Goal: Transaction & Acquisition: Complete application form

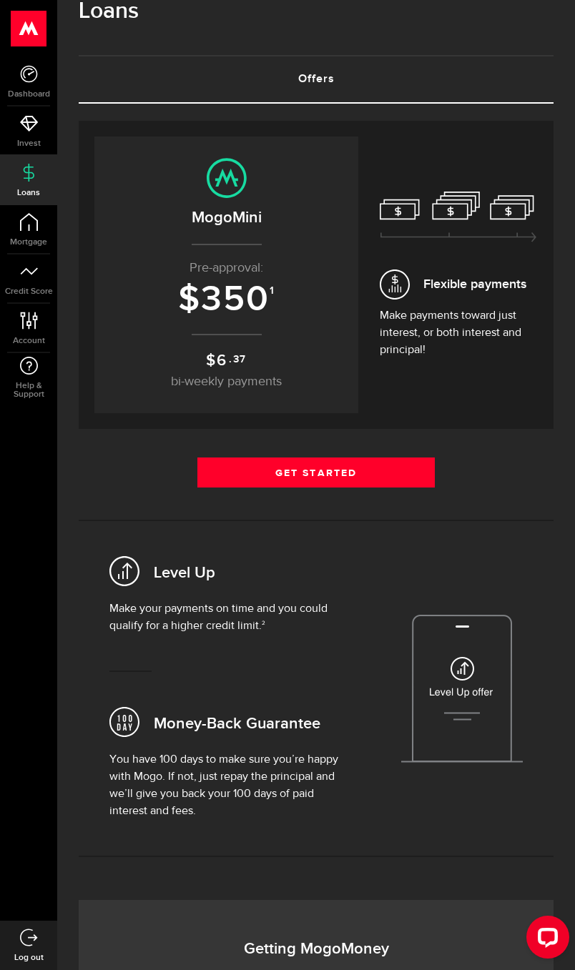
scroll to position [38, 0]
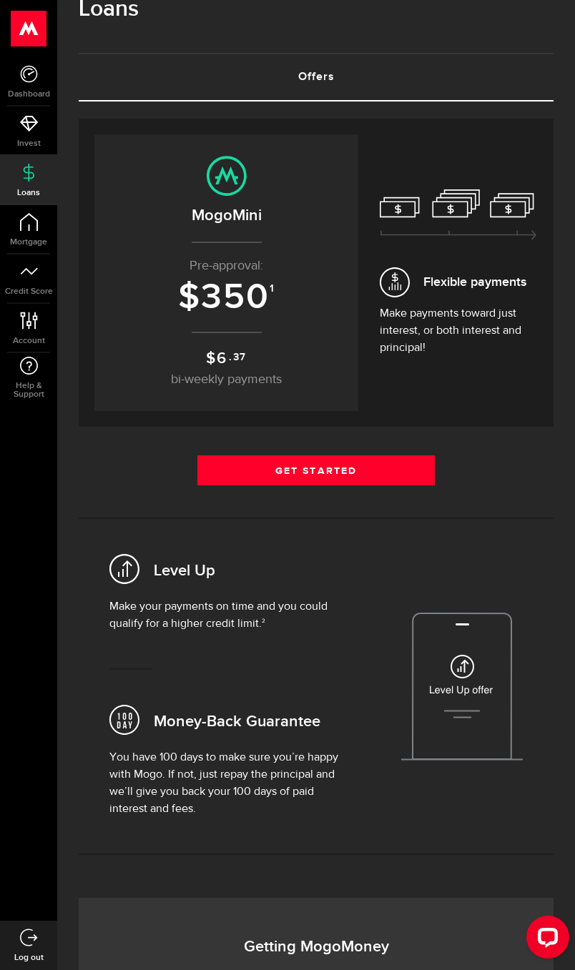
click at [407, 465] on link "Get Started" at bounding box center [315, 471] width 237 height 30
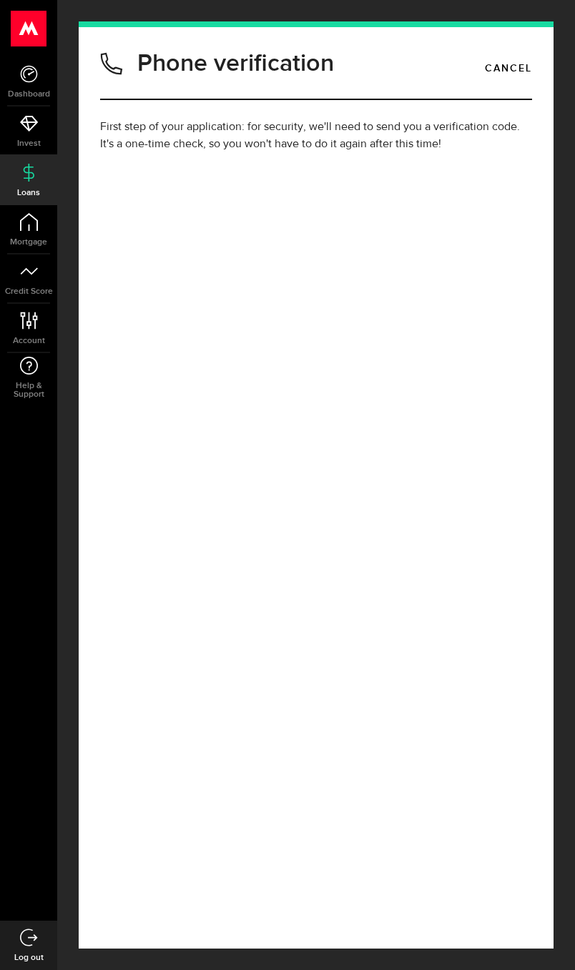
type input "(587) 439-4695"
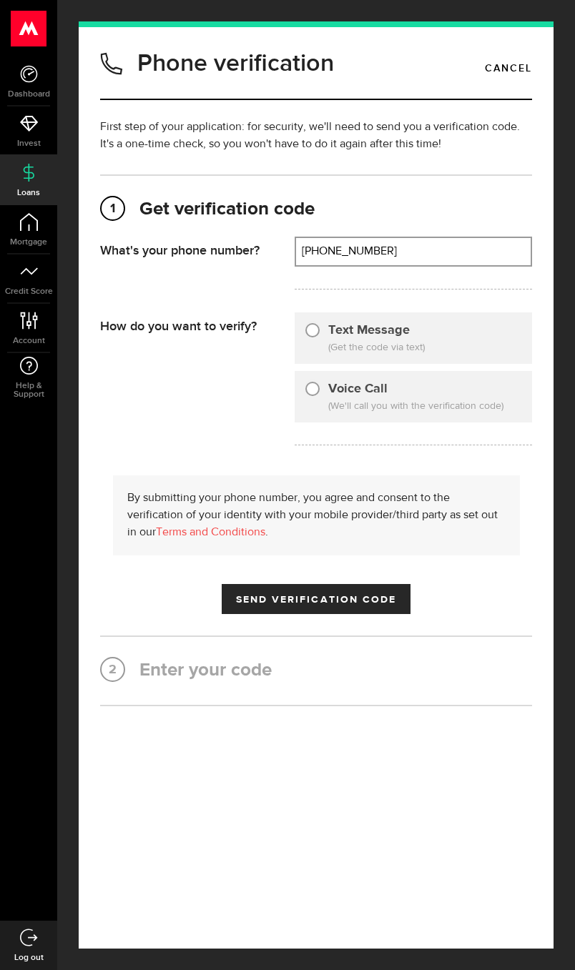
click at [481, 364] on div "Text Message (Get the code via text)" at bounding box center [413, 338] width 237 height 51
click at [318, 335] on input "Text Message" at bounding box center [312, 328] width 14 height 14
radio input "true"
click at [381, 605] on span "Send Verification Code" at bounding box center [316, 600] width 161 height 10
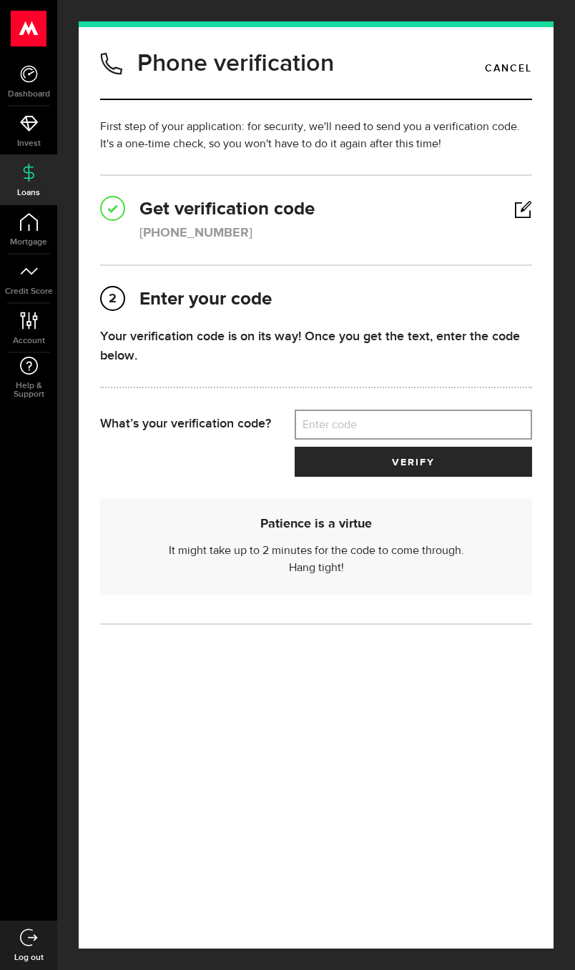
click at [447, 440] on label "Enter code" at bounding box center [413, 424] width 237 height 29
click at [447, 440] on input "Enter code" at bounding box center [413, 425] width 237 height 30
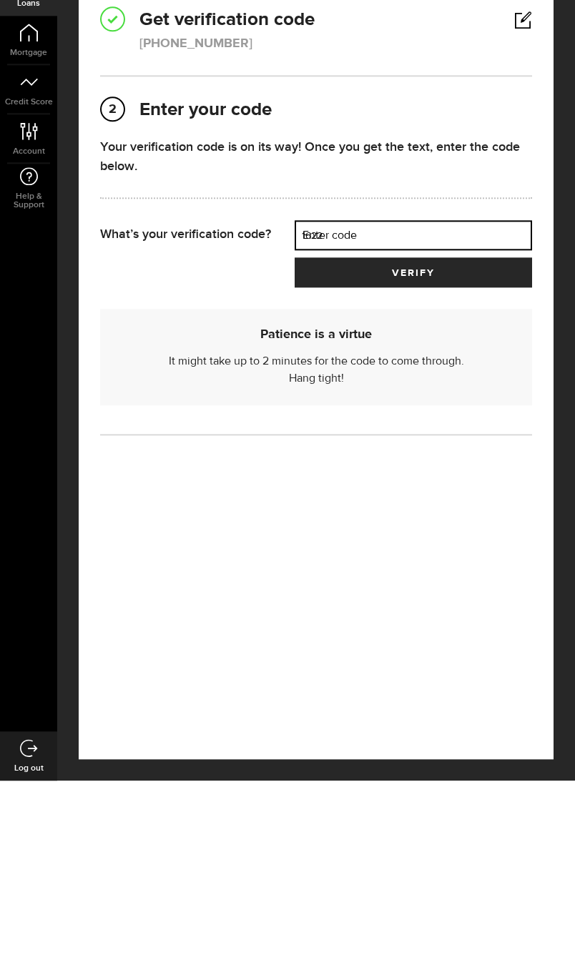
type input "16222"
click at [413, 447] on button "verify" at bounding box center [413, 462] width 237 height 30
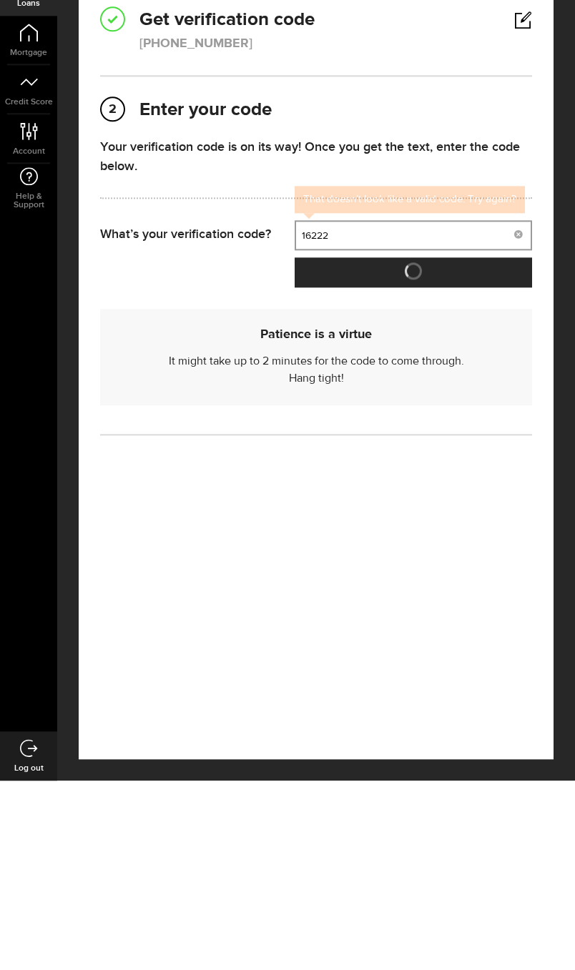
scroll to position [166, 0]
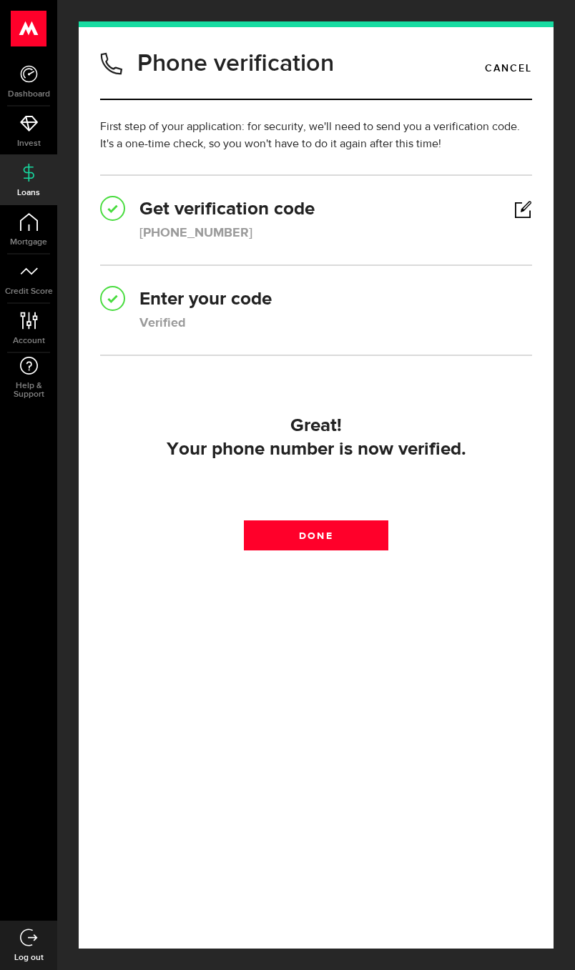
click at [363, 521] on link "Done" at bounding box center [316, 536] width 144 height 30
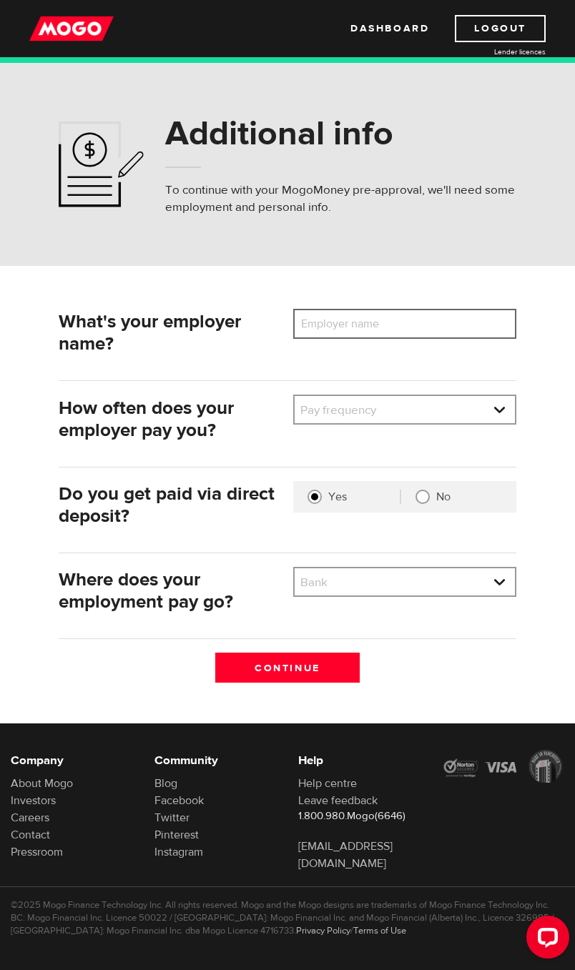
click at [473, 316] on input "Employer name" at bounding box center [404, 324] width 223 height 30
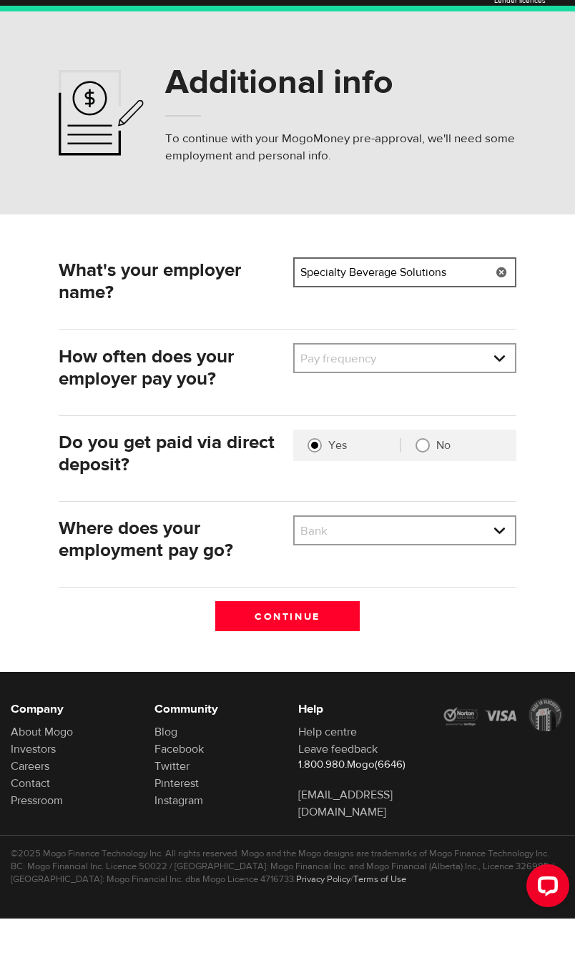
type input "Specialty Beverage Solutions"
click at [481, 396] on select "Pay frequency Weekly Bi-Weekly Semi-Monthly Monthly" at bounding box center [405, 411] width 220 height 30
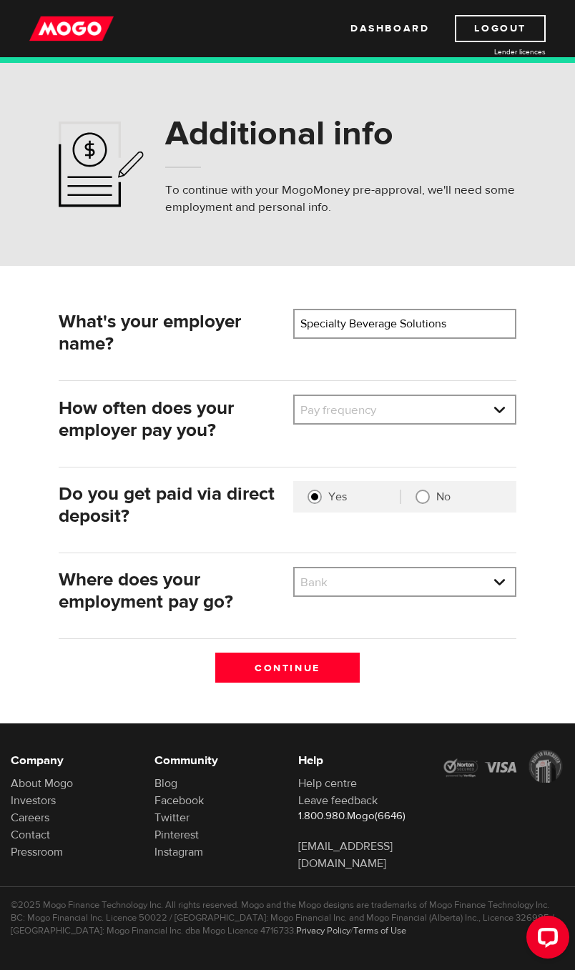
select select "3"
click at [493, 573] on select "Bank BMO / Bank of Montreal CIBC / Canadian Imperial Bank of Commerce CWB / Can…" at bounding box center [405, 584] width 220 height 30
select select "2"
click at [340, 661] on input "Continue" at bounding box center [287, 668] width 145 height 30
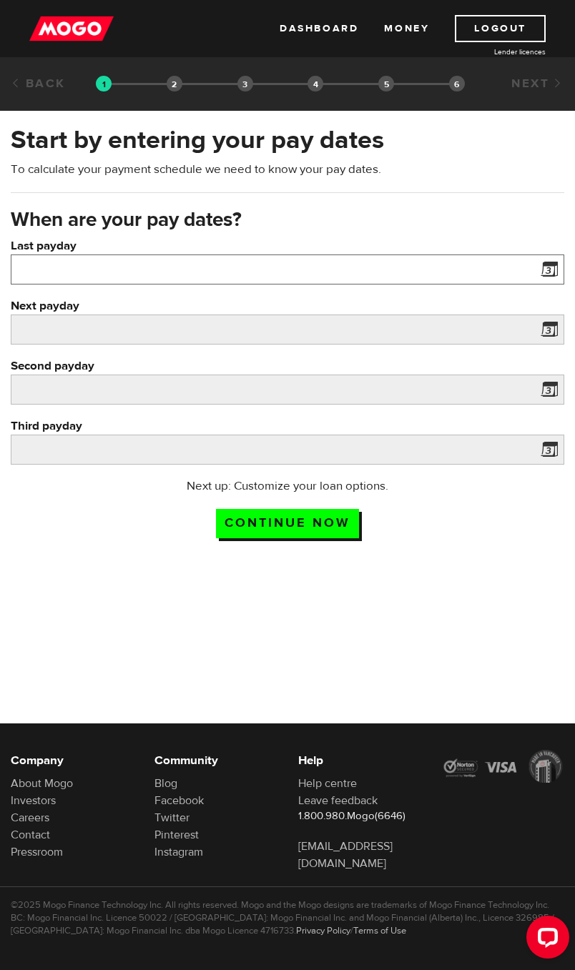
click at [456, 262] on input "Last payday" at bounding box center [288, 270] width 554 height 30
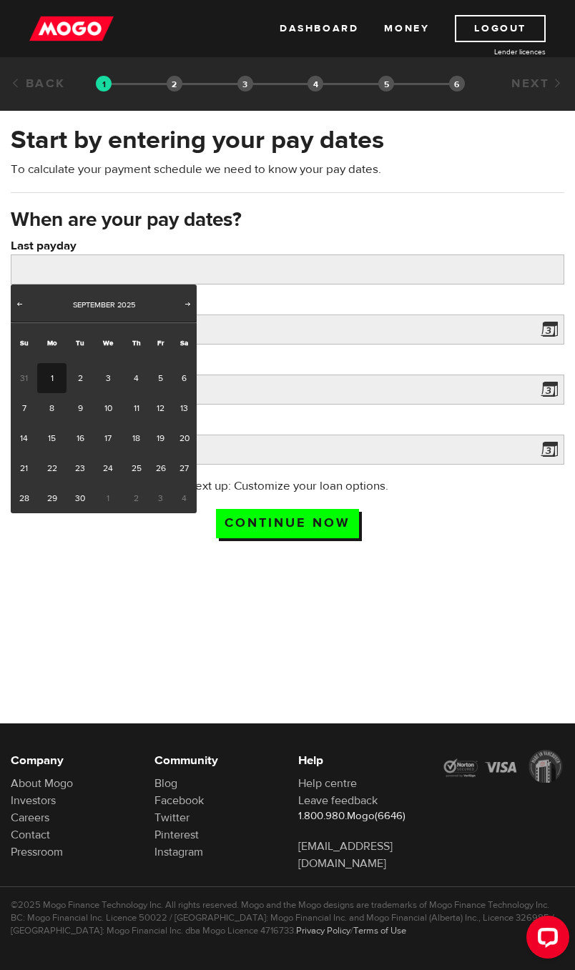
click at [33, 298] on div "[DATE]" at bounding box center [104, 305] width 150 height 14
click at [21, 301] on span "Prev" at bounding box center [19, 303] width 11 height 11
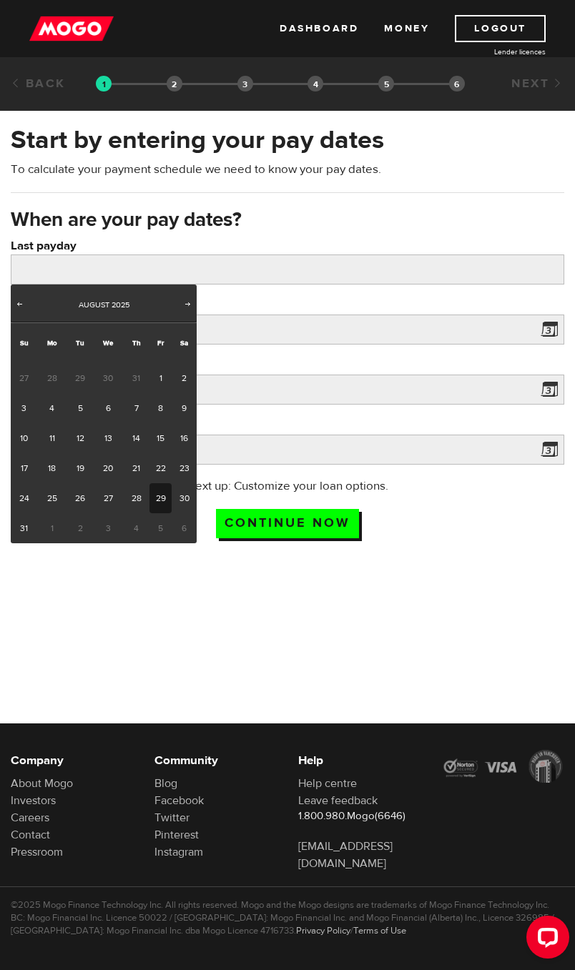
click at [164, 497] on link "29" at bounding box center [160, 498] width 22 height 30
type input "[DATE]"
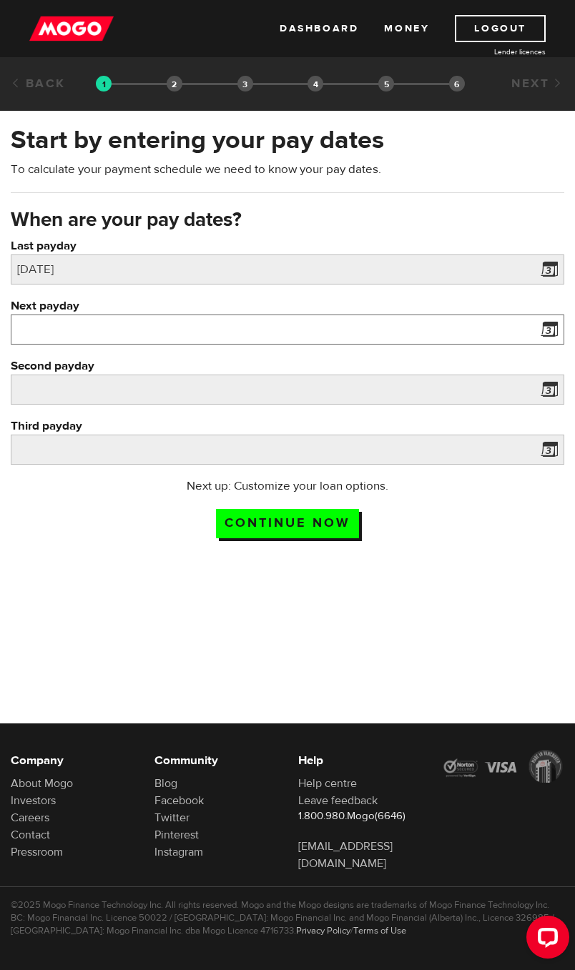
click at [355, 325] on input "Next payday" at bounding box center [288, 330] width 554 height 30
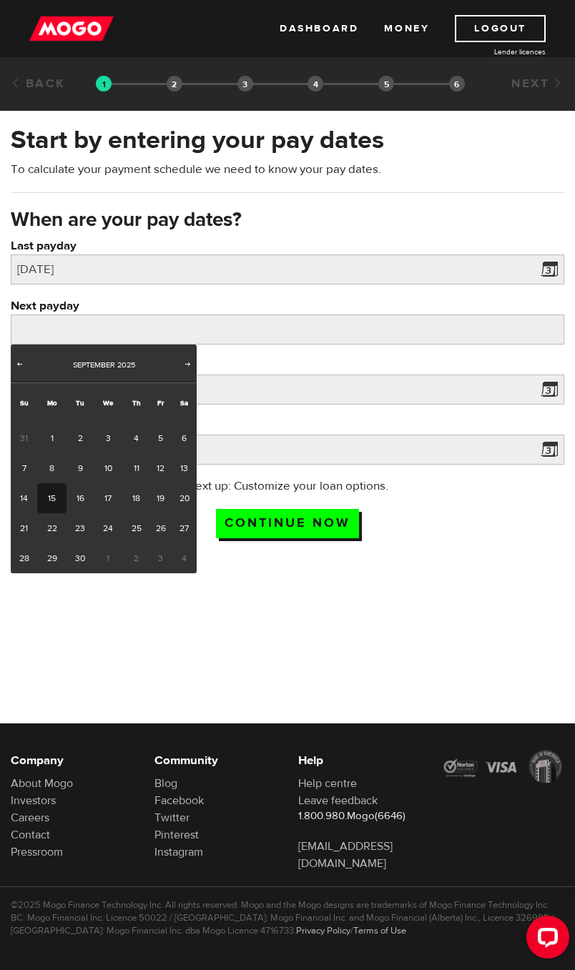
click at [60, 491] on link "15" at bounding box center [51, 498] width 29 height 30
type input "2025/09/15"
type input "2025/9/30"
type input "2025/10/15"
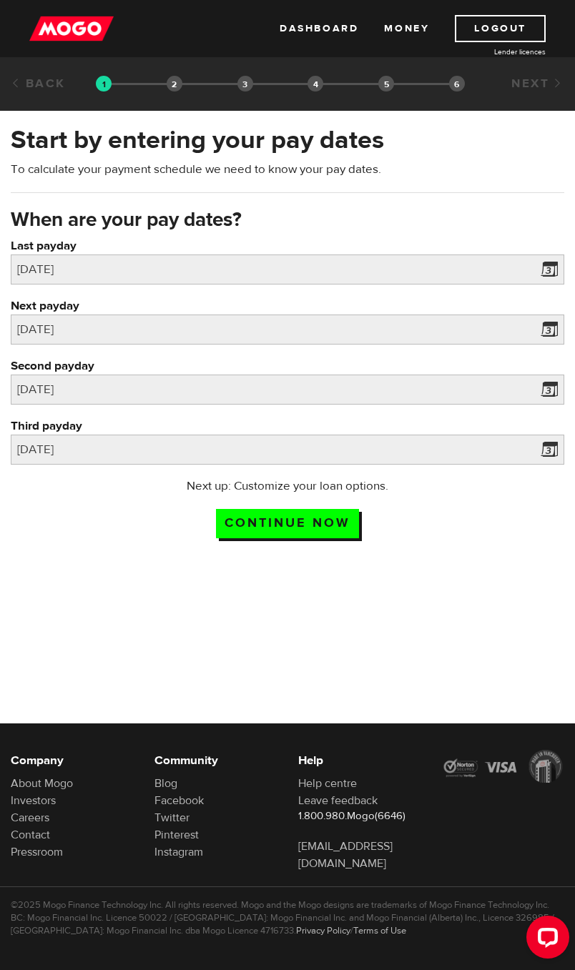
click at [337, 521] on input "Continue now" at bounding box center [287, 523] width 143 height 29
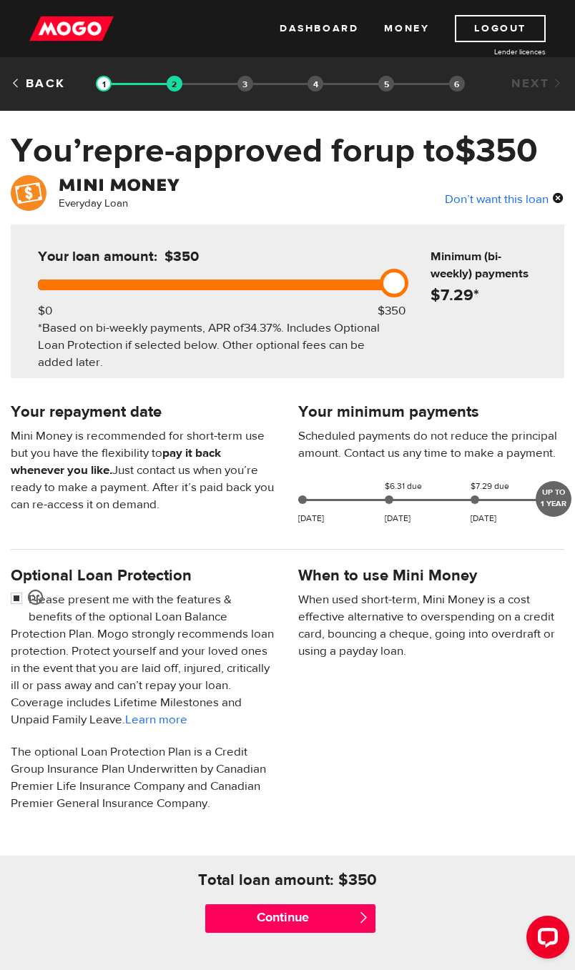
click at [19, 599] on input "checkbox" at bounding box center [20, 600] width 18 height 18
checkbox input "false"
click at [348, 915] on input "Continue" at bounding box center [290, 919] width 170 height 29
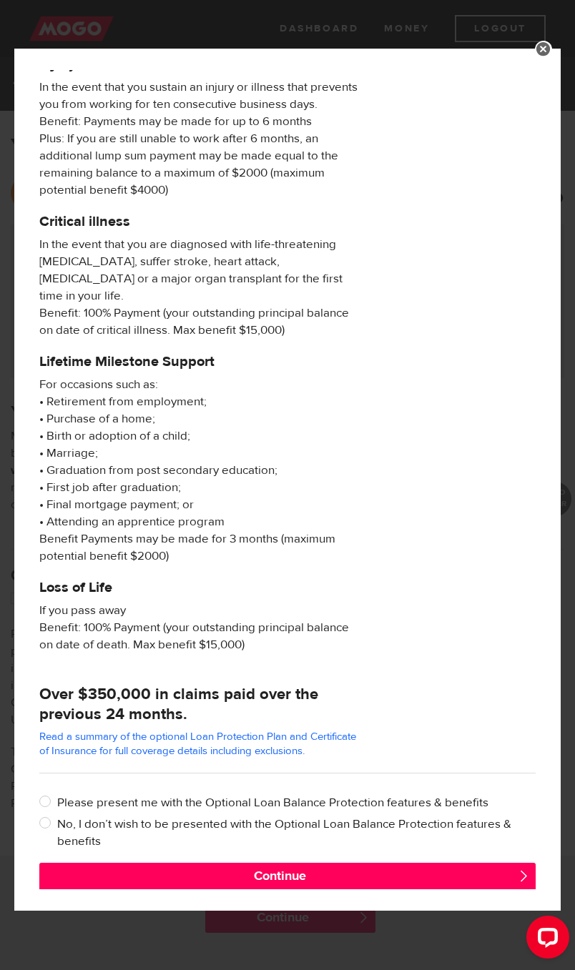
scroll to position [339, 0]
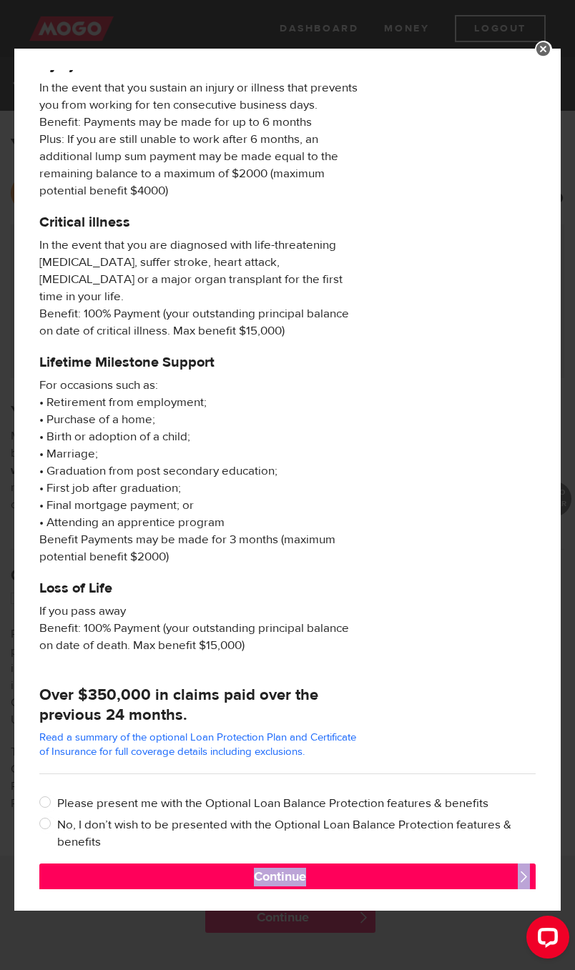
click at [516, 619] on div "Injury or Sickness In the event that you sustain an injury or illness that prev…" at bounding box center [288, 362] width 518 height 612
click at [52, 817] on input "No, I don’t wish to be presented with the Optional Loan Balance Protection feat…" at bounding box center [48, 826] width 18 height 18
radio input "true"
click at [383, 864] on button "Continue" at bounding box center [287, 878] width 496 height 29
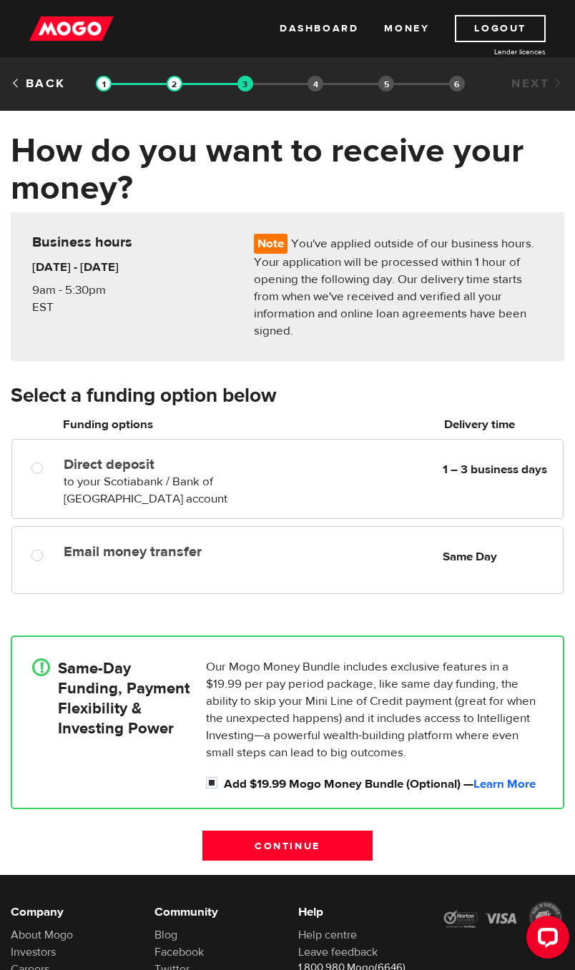
click at [531, 554] on span "Same Day" at bounding box center [500, 557] width 114 height 17
radio input "true"
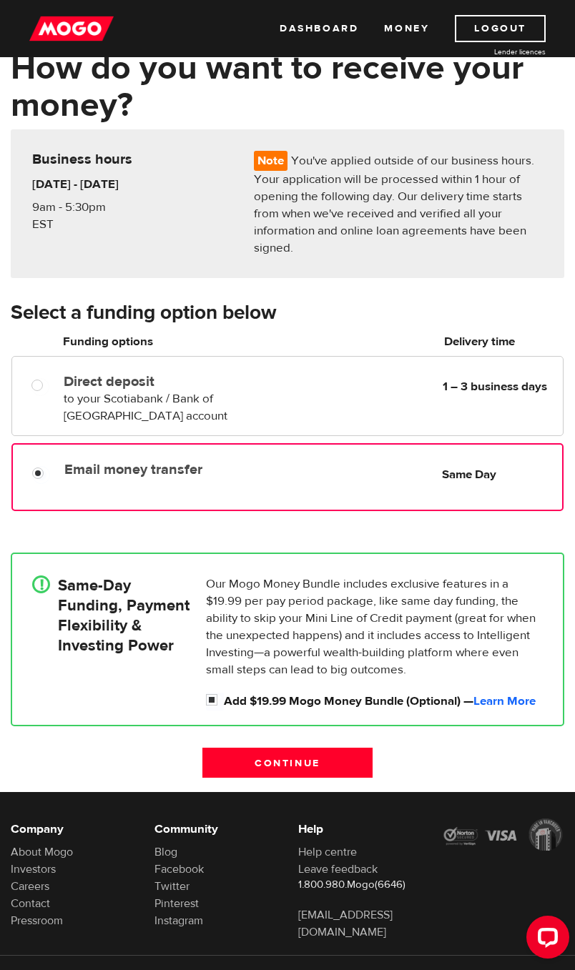
scroll to position [152, 0]
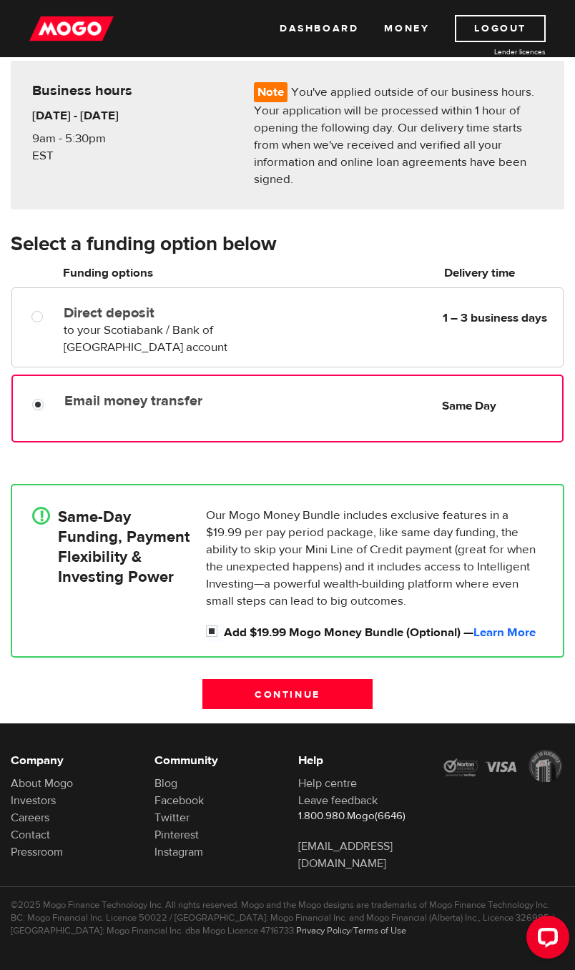
click at [336, 685] on input "Continue" at bounding box center [287, 694] width 170 height 30
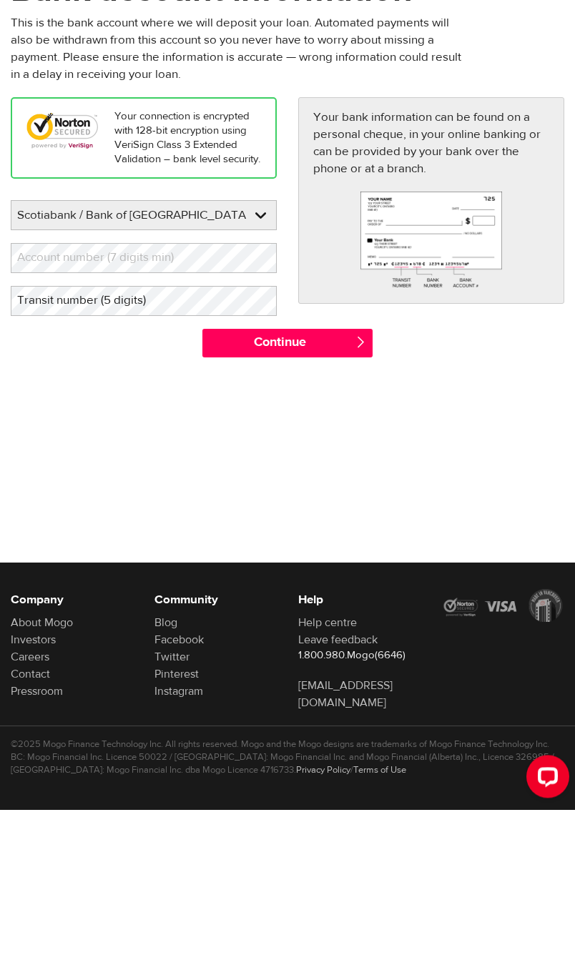
click at [200, 404] on label "Account number (7 digits min)" at bounding box center [107, 418] width 192 height 29
click at [158, 404] on label "Account number (7 digits min)" at bounding box center [107, 418] width 192 height 29
click at [118, 404] on label "Account number (7 digits min)" at bounding box center [107, 418] width 192 height 29
click at [121, 404] on label "Account number (7 digits min)" at bounding box center [107, 418] width 192 height 29
click at [144, 447] on label "Transit number (5 digits)" at bounding box center [93, 461] width 164 height 29
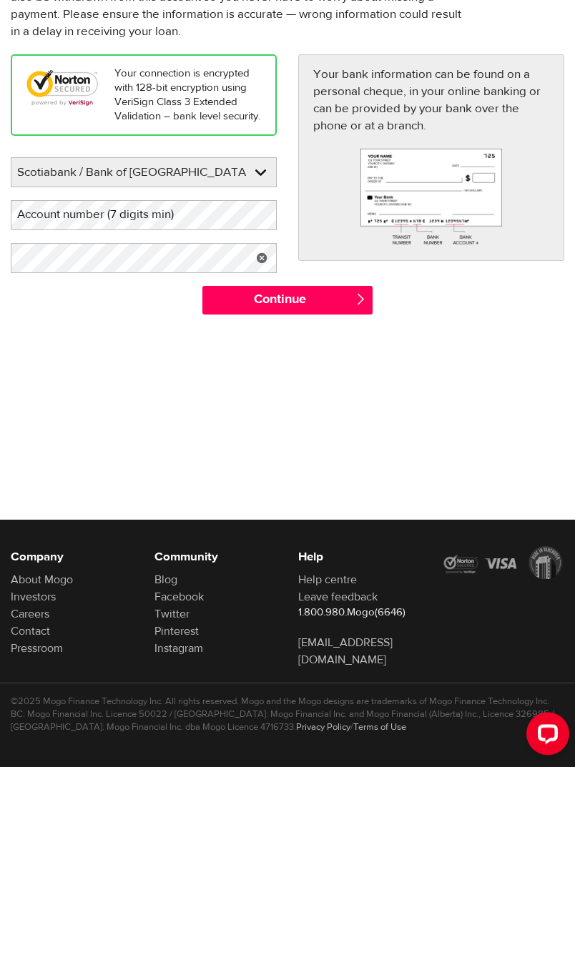
click at [21, 404] on label "Account number (7 digits min)" at bounding box center [107, 418] width 192 height 29
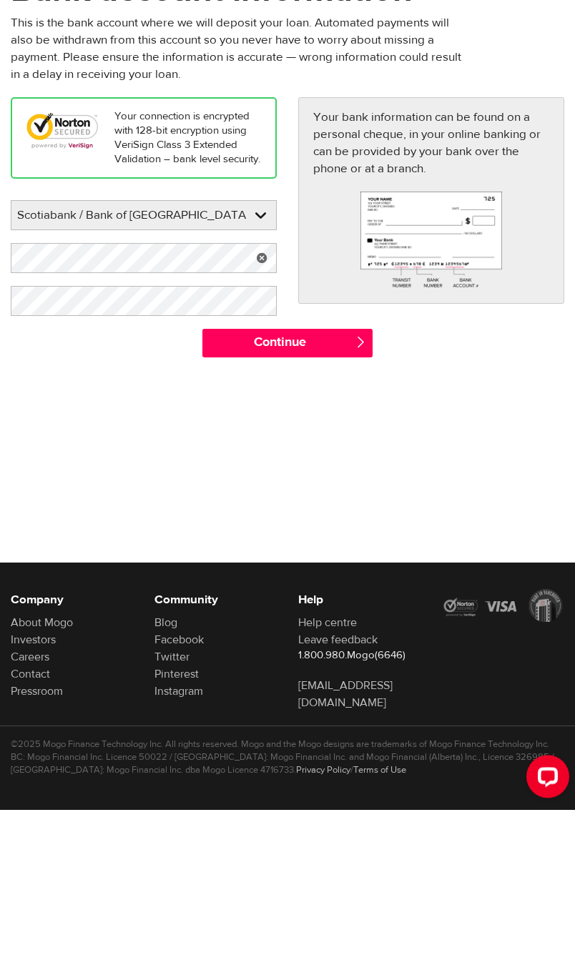
click at [334, 490] on input "Continue" at bounding box center [287, 504] width 170 height 29
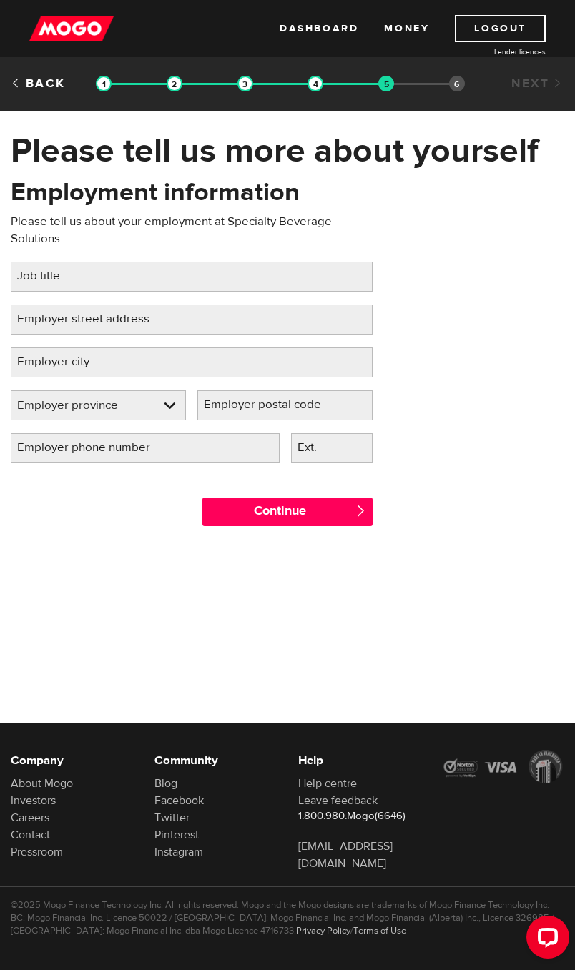
click at [34, 272] on label "Job title" at bounding box center [50, 276] width 79 height 29
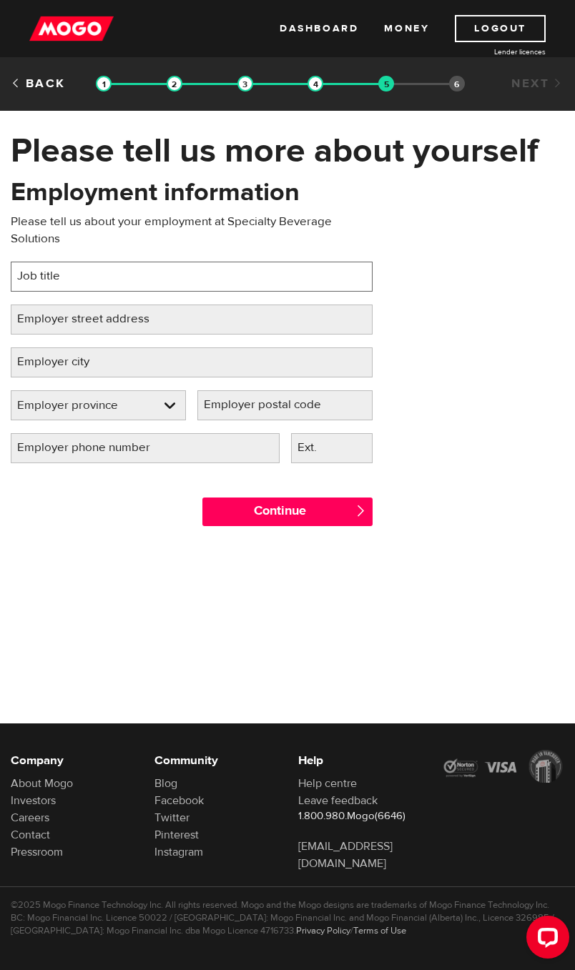
click at [34, 272] on input "Job title" at bounding box center [192, 277] width 362 height 30
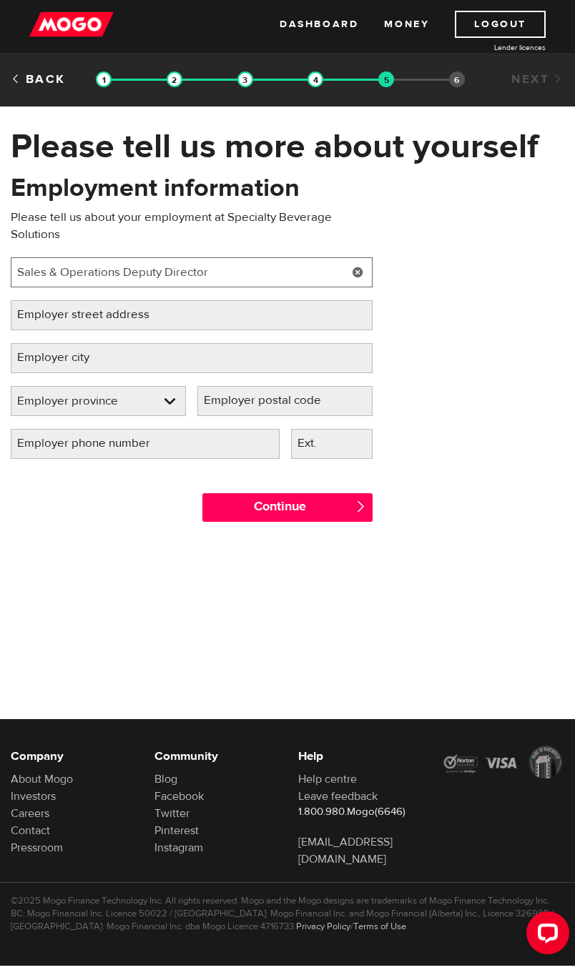
type input "Sales & Operations Deputy Director"
click at [46, 313] on label "Employer street address" at bounding box center [95, 319] width 168 height 29
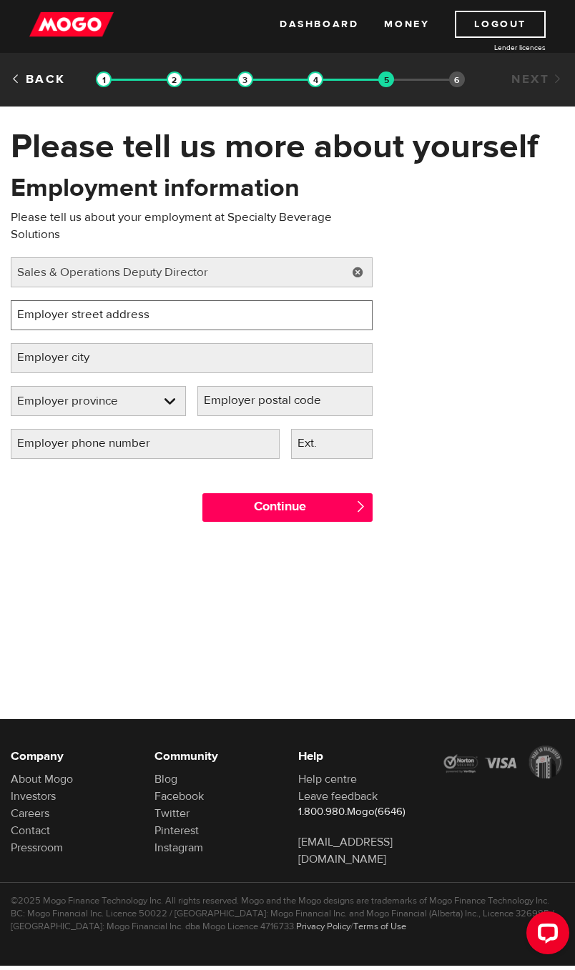
click at [46, 313] on input "Employer street address" at bounding box center [192, 320] width 362 height 30
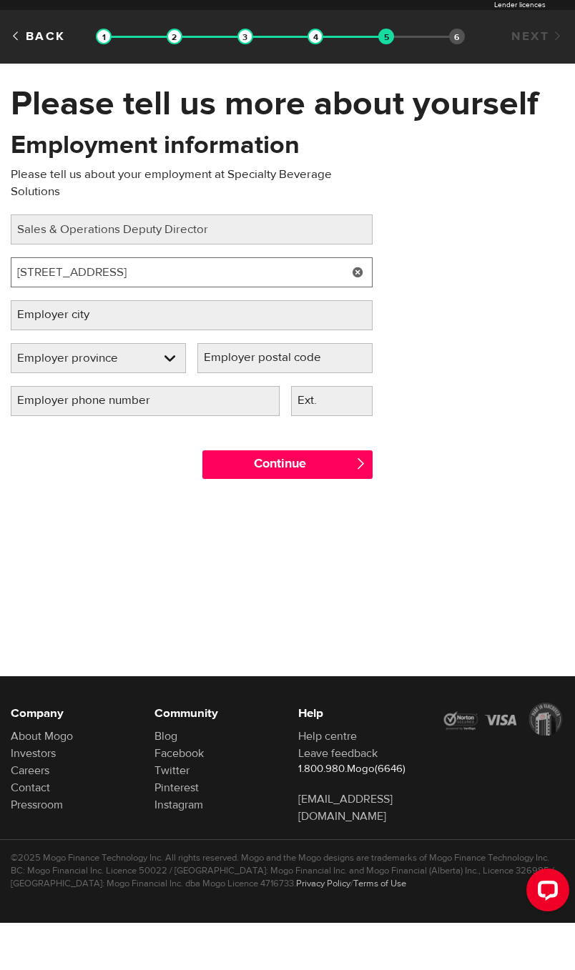
type input "7519 flint road"
click at [38, 348] on label "Employer city" at bounding box center [65, 362] width 108 height 29
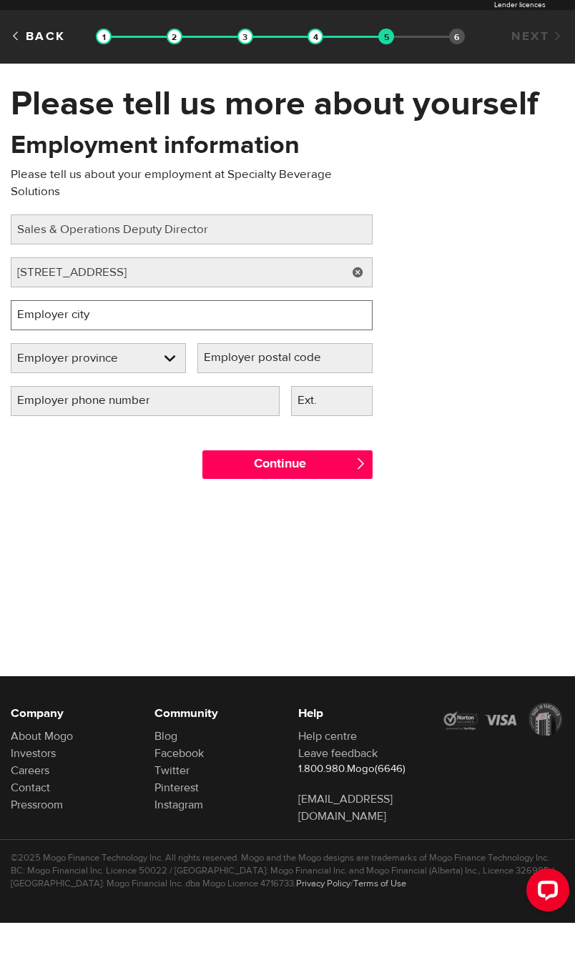
click at [38, 348] on input "Employer city" at bounding box center [192, 363] width 362 height 30
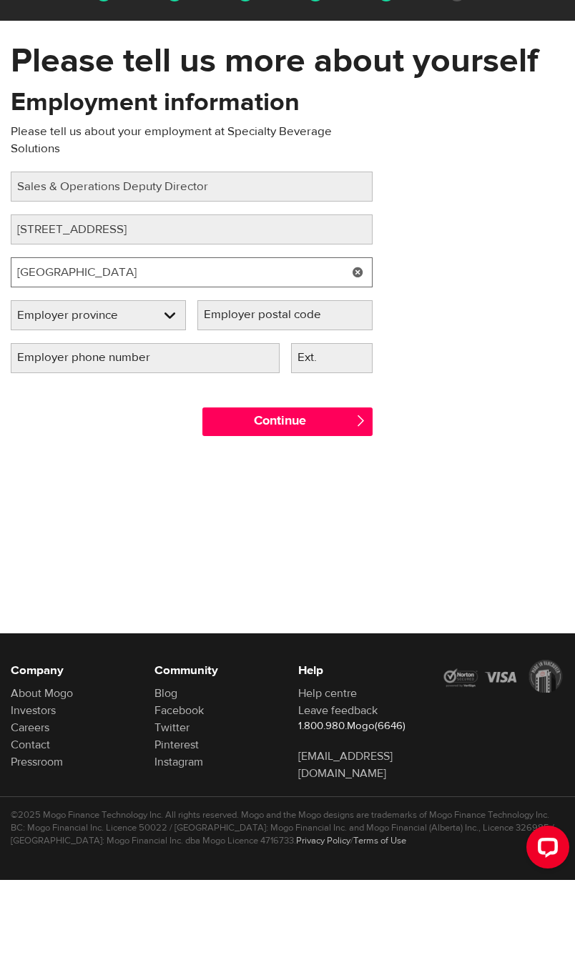
type input "Calgary"
click at [56, 391] on select "Employer province Alberta British Columbia Ontario Manitoba New Brunswick Newfo…" at bounding box center [98, 406] width 174 height 30
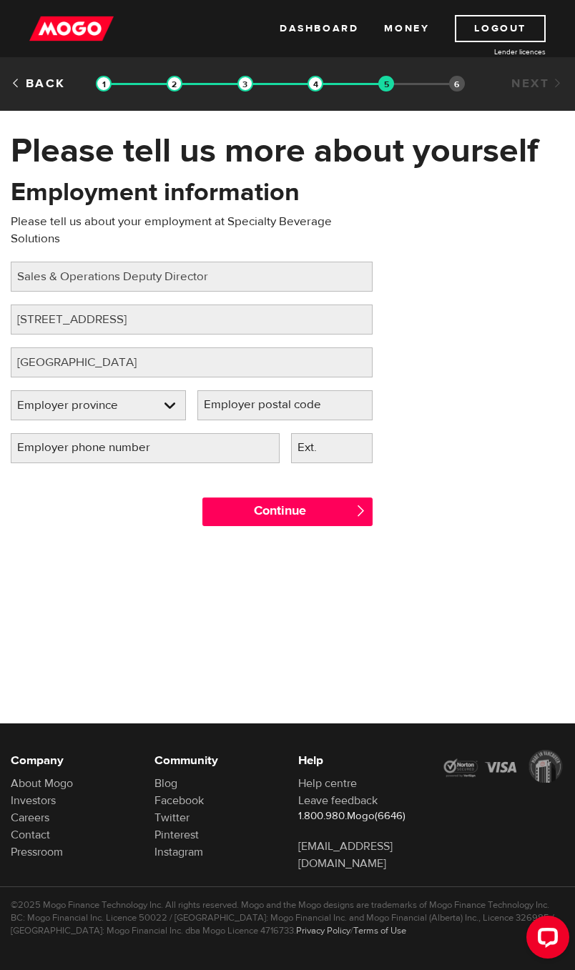
select select "AB"
click at [210, 446] on input "Employer phone number" at bounding box center [145, 448] width 269 height 30
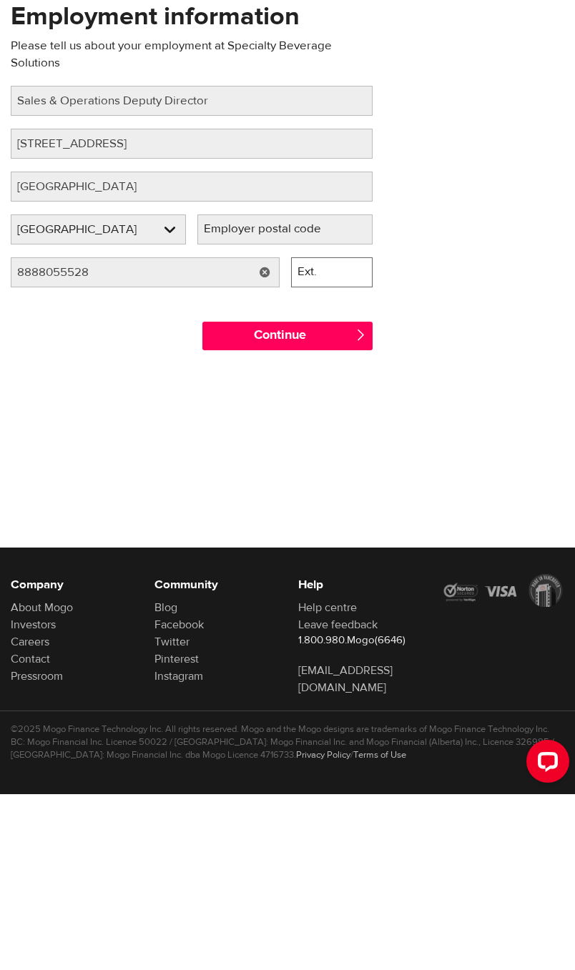
click at [352, 433] on input "Ext." at bounding box center [332, 448] width 82 height 30
type input "(888) 805-5528"
type input "3"
click at [308, 390] on label "Employer postal code" at bounding box center [273, 404] width 153 height 29
click at [308, 390] on input "Employer postal code" at bounding box center [284, 405] width 175 height 30
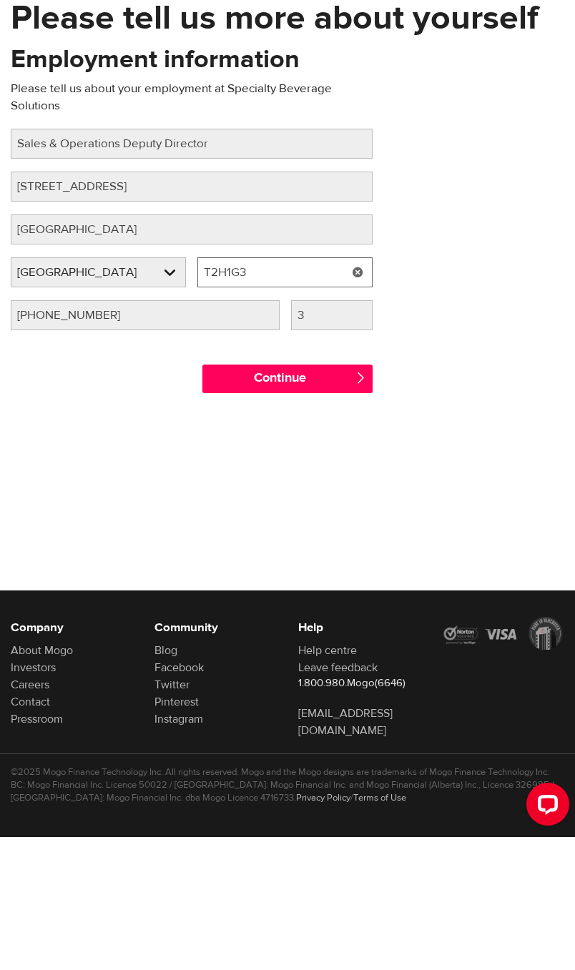
type input "T2H1G3"
click at [343, 498] on input "Continue" at bounding box center [287, 512] width 170 height 29
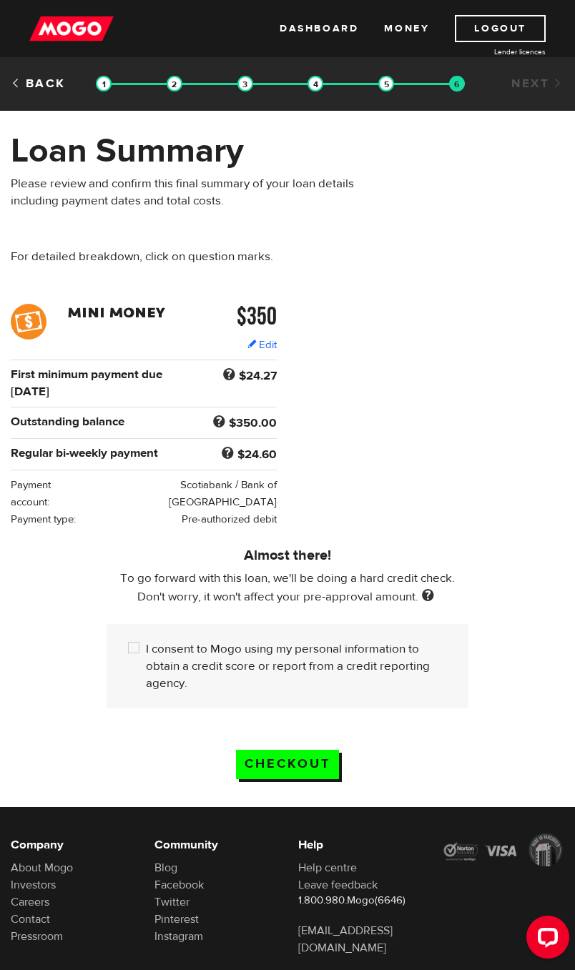
click at [139, 641] on input "I consent to Mogo using my personal information to obtain a credit score or rep…" at bounding box center [137, 650] width 18 height 18
checkbox input "true"
click at [267, 339] on link "Edit" at bounding box center [261, 345] width 29 height 15
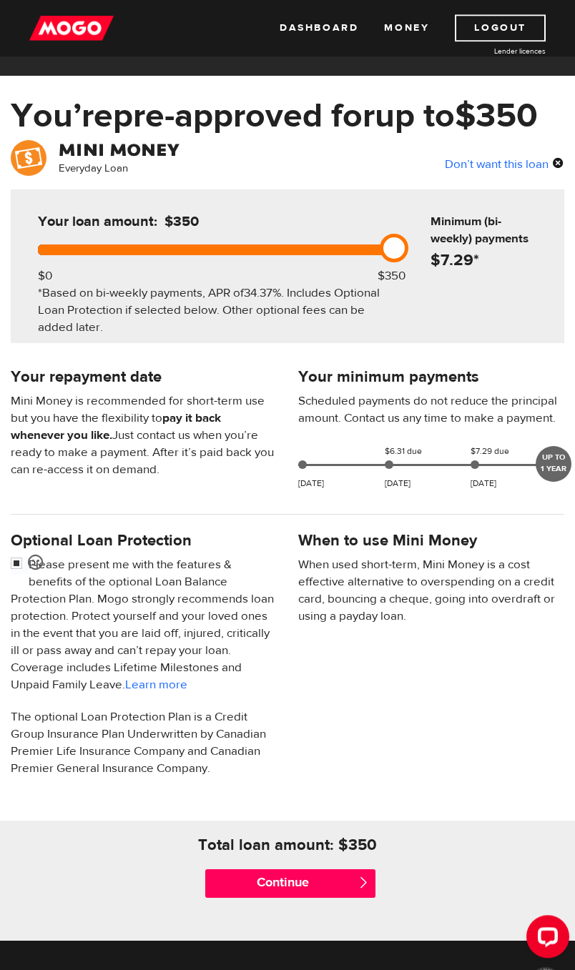
scroll to position [34, 0]
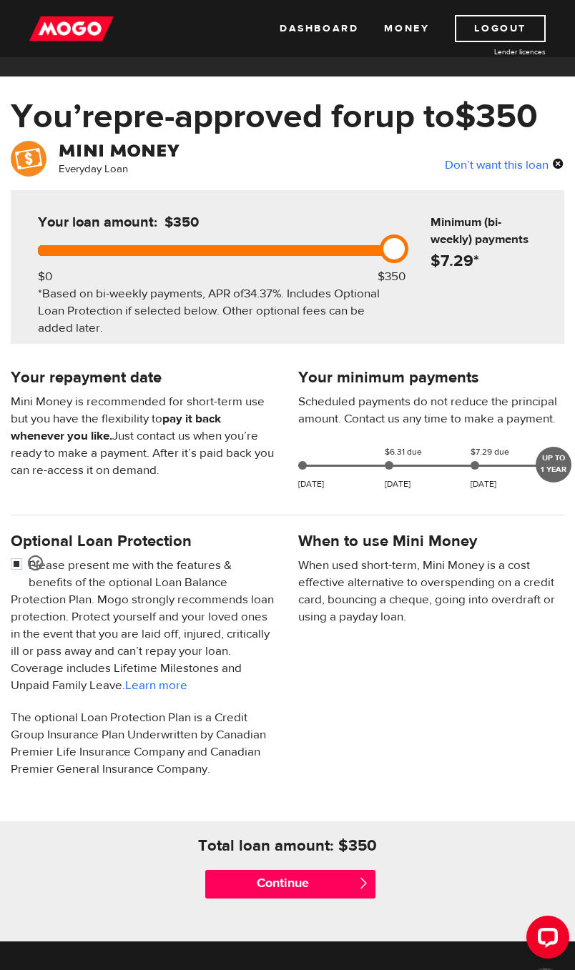
click at [355, 874] on input "Continue" at bounding box center [290, 884] width 170 height 29
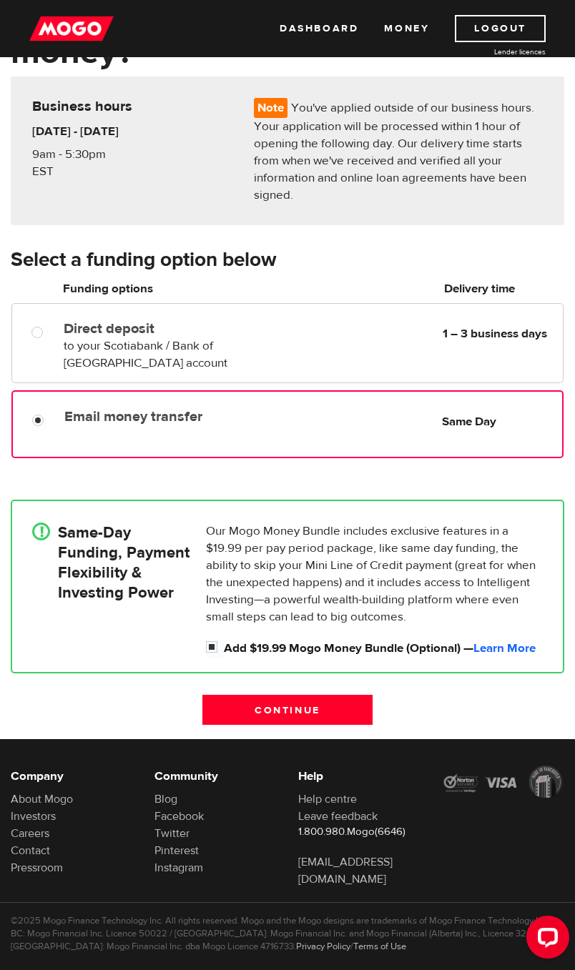
scroll to position [152, 0]
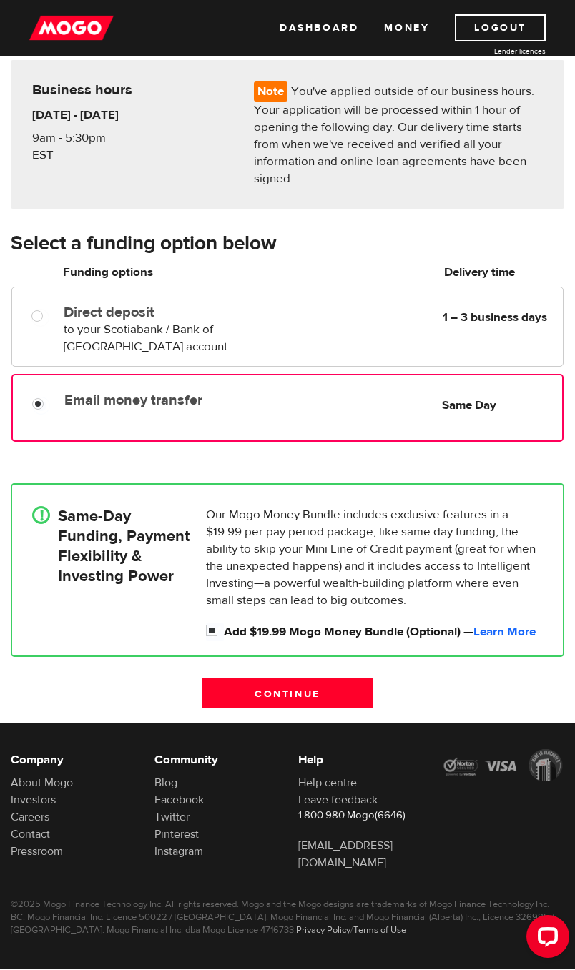
click at [211, 626] on input "Add $19.99 Mogo Money Bundle (Optional) — Learn More" at bounding box center [215, 633] width 18 height 18
checkbox input "false"
radio input "false"
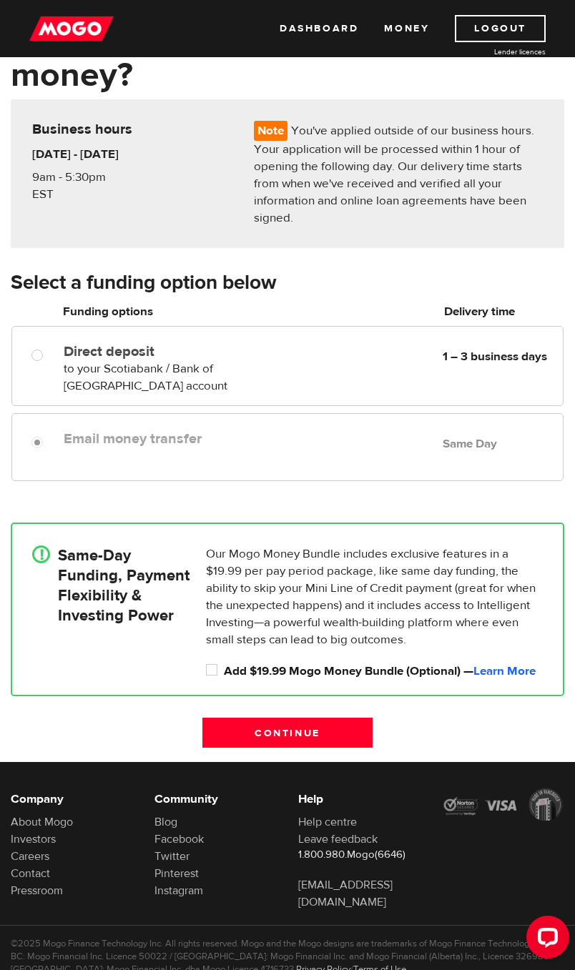
scroll to position [114, 0]
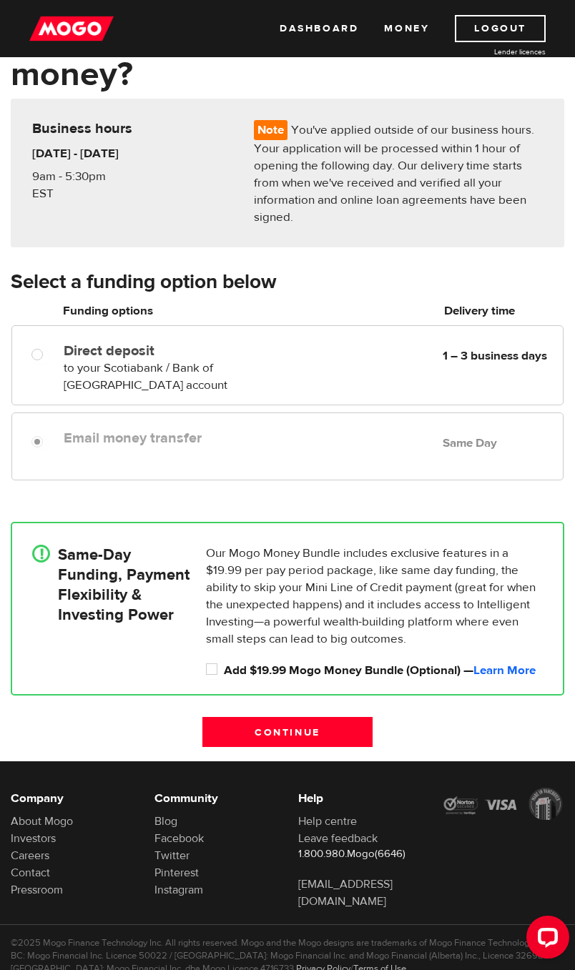
click at [348, 734] on input "Continue" at bounding box center [287, 732] width 170 height 30
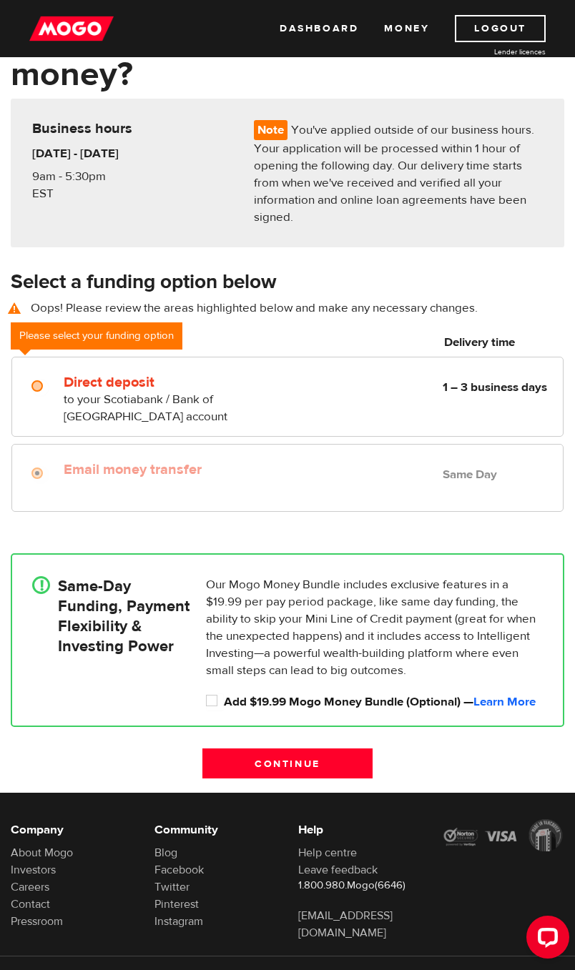
click at [480, 476] on b "Same Day" at bounding box center [470, 475] width 54 height 16
click at [493, 402] on div "Direct deposit to your Scotiabank / Bank of Nova Scotia account Delivery in 1 –…" at bounding box center [310, 396] width 505 height 57
radio input "true"
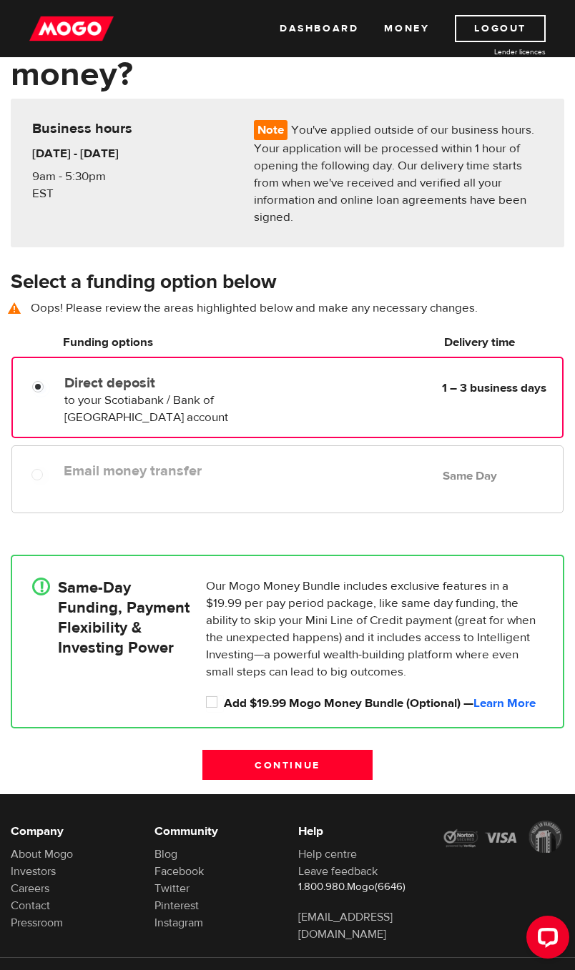
click at [212, 698] on input "Add $19.99 Mogo Money Bundle (Optional) — Learn More" at bounding box center [215, 704] width 18 height 18
checkbox input "true"
click at [34, 481] on input "Email money transfer" at bounding box center [40, 477] width 18 height 18
radio input "true"
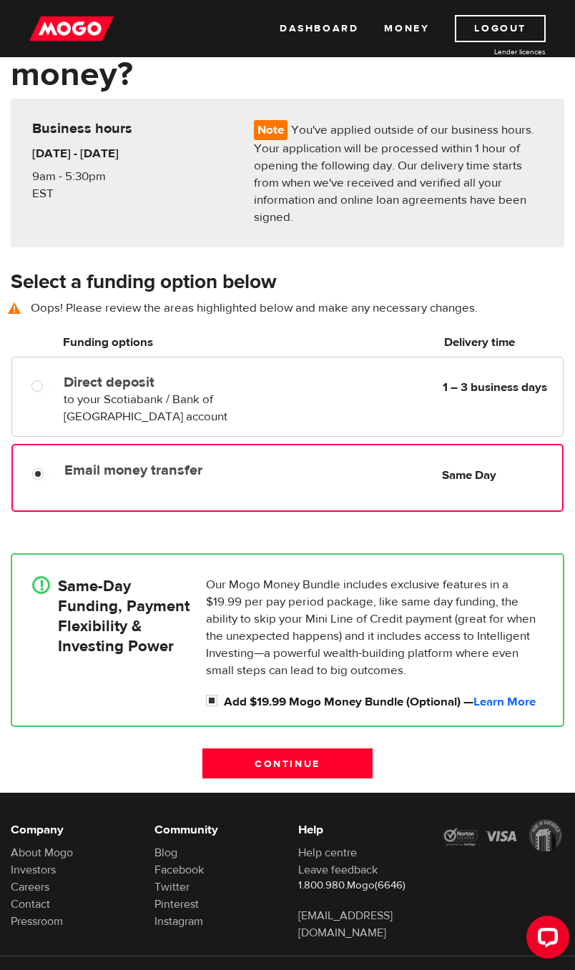
click at [333, 757] on input "Continue" at bounding box center [287, 764] width 170 height 30
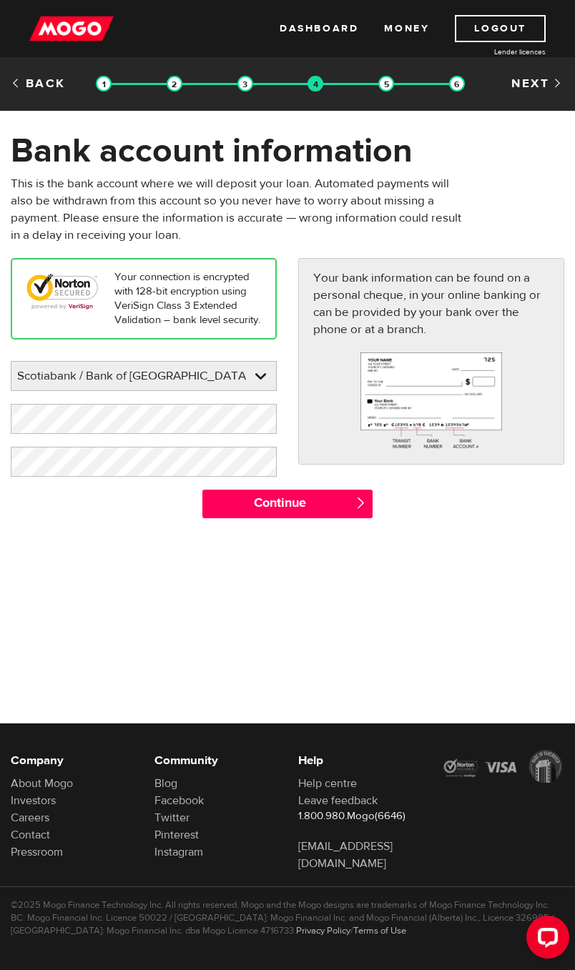
click at [335, 511] on input "Continue" at bounding box center [287, 504] width 170 height 29
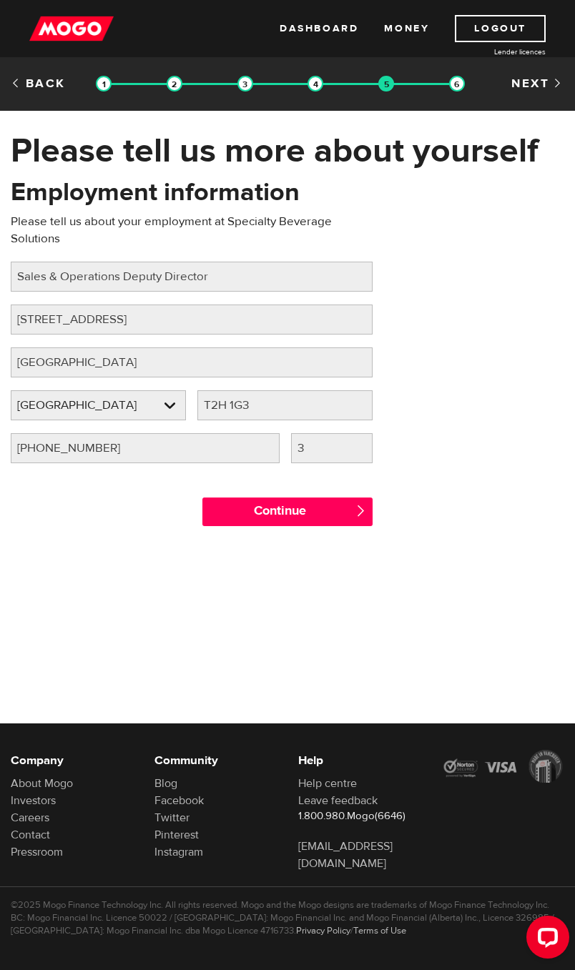
click at [339, 510] on input "Continue" at bounding box center [287, 512] width 170 height 29
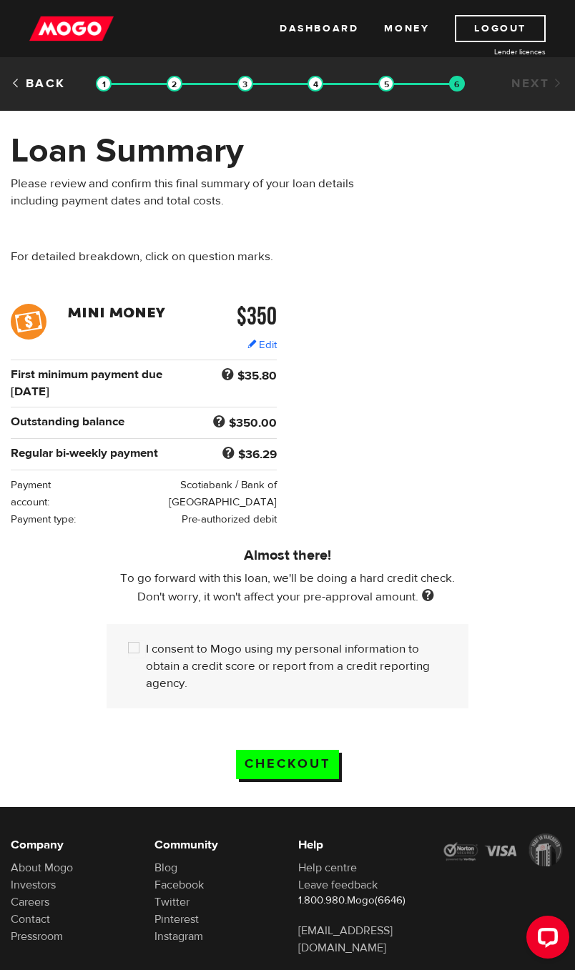
click at [139, 656] on input "I consent to Mogo using my personal information to obtain a credit score or rep…" at bounding box center [137, 650] width 18 height 18
checkbox input "true"
click at [335, 766] on input "Checkout" at bounding box center [287, 764] width 103 height 29
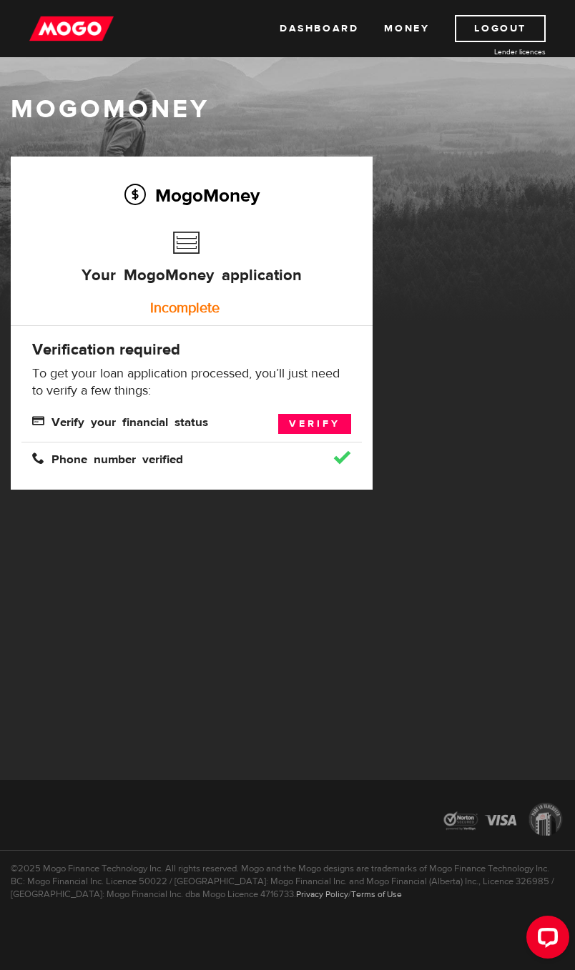
click at [325, 418] on link "Verify" at bounding box center [314, 424] width 73 height 20
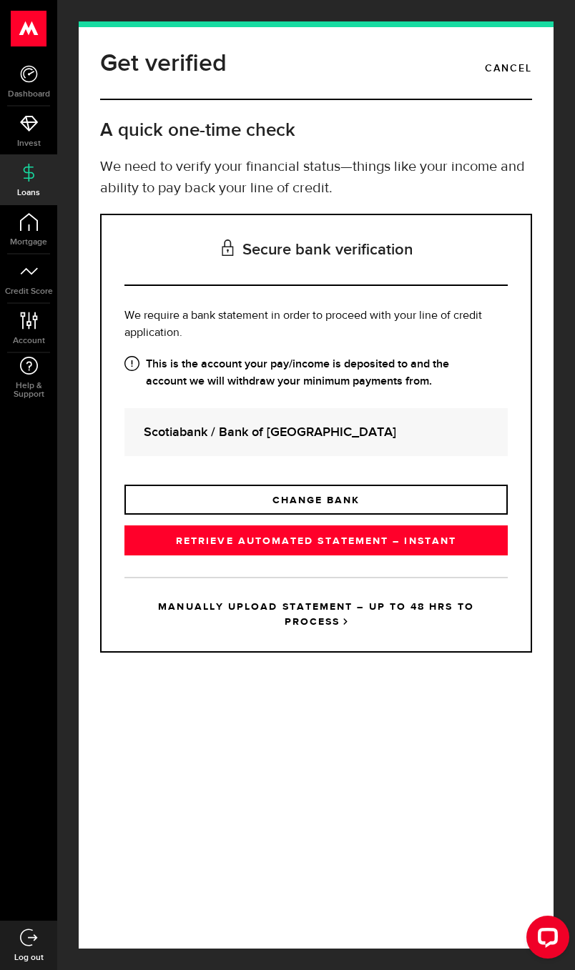
click at [495, 549] on link "RETRIEVE AUTOMATED STATEMENT – INSTANT" at bounding box center [315, 541] width 383 height 30
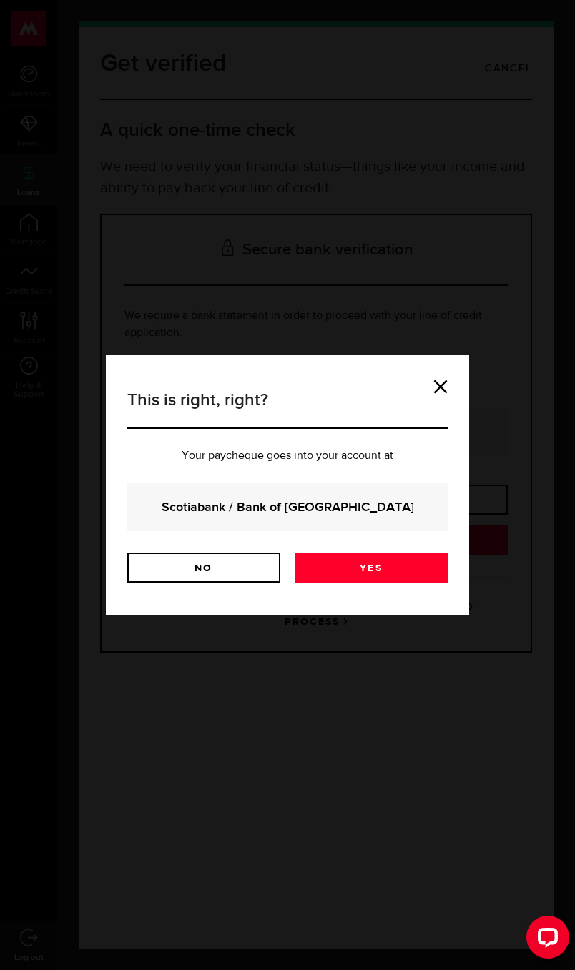
click at [437, 564] on link "Yes" at bounding box center [371, 568] width 153 height 30
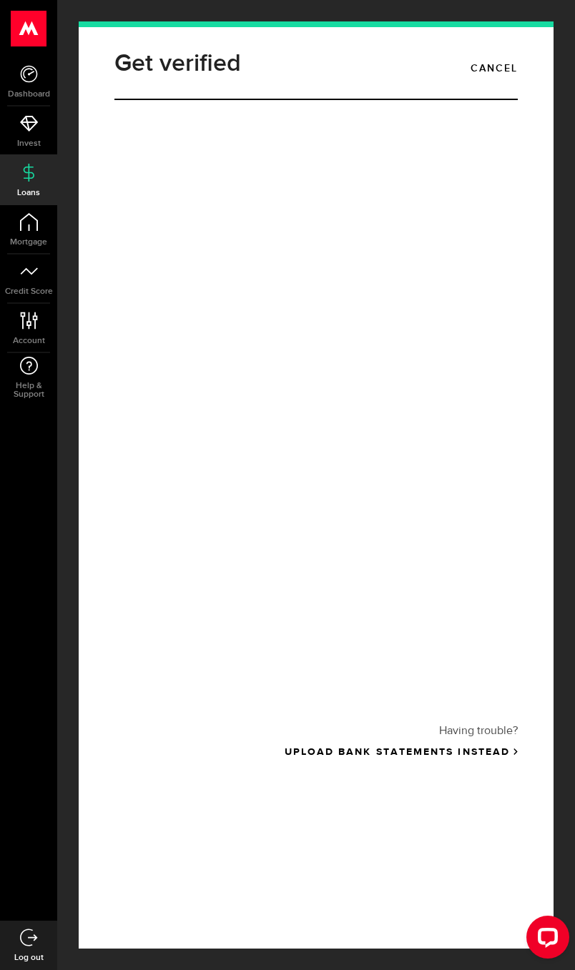
scroll to position [121, 0]
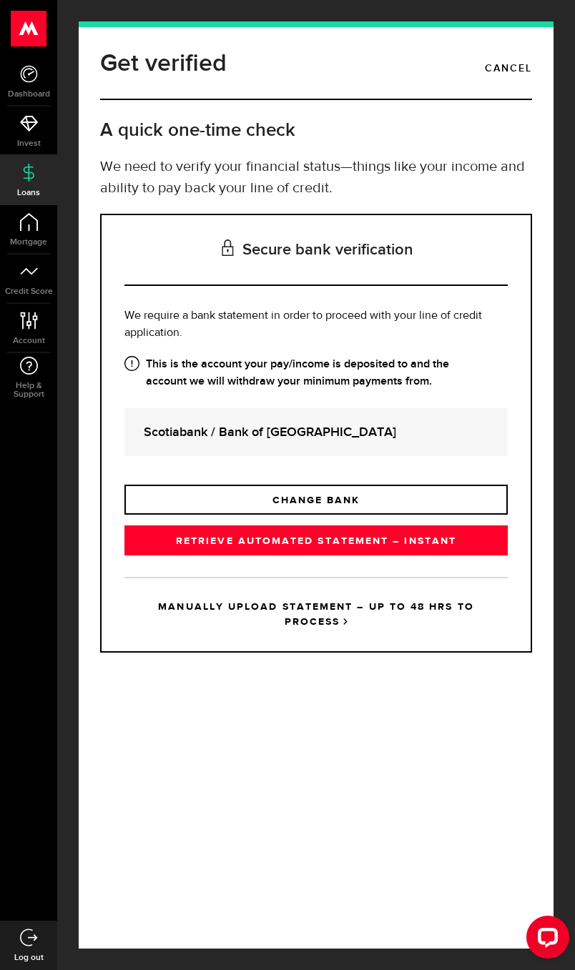
click at [450, 553] on link "RETRIEVE AUTOMATED STATEMENT – INSTANT" at bounding box center [315, 541] width 383 height 30
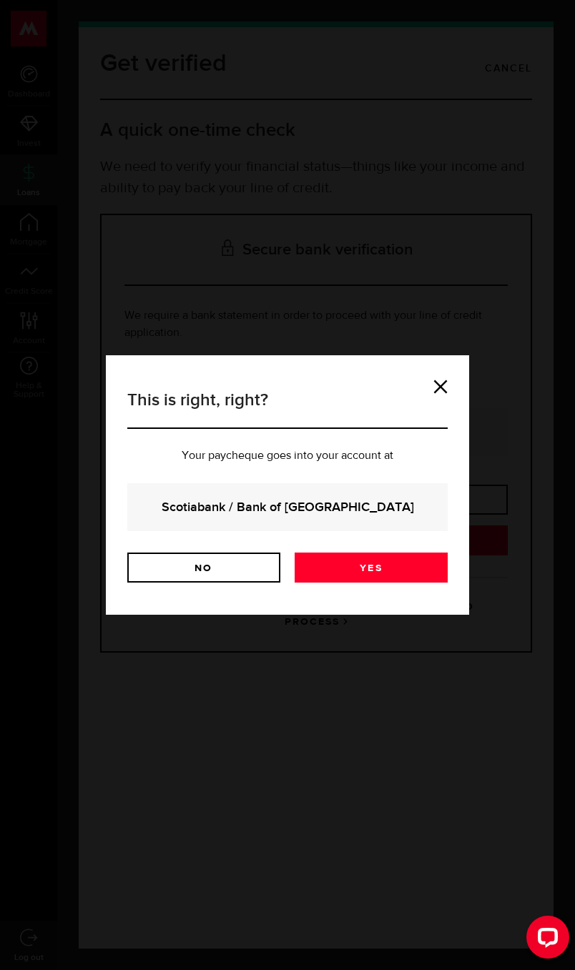
click at [438, 390] on link at bounding box center [440, 387] width 14 height 14
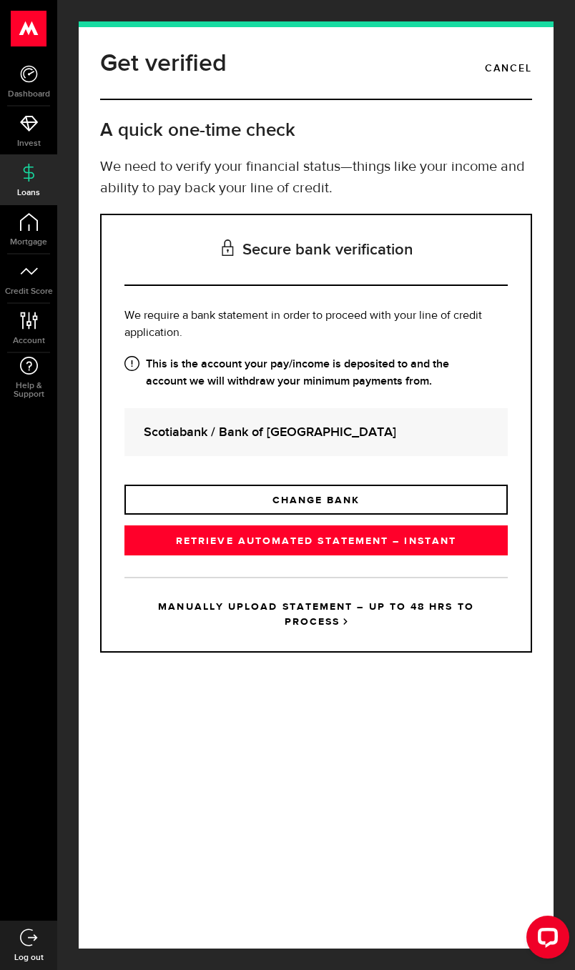
click at [475, 556] on link "RETRIEVE AUTOMATED STATEMENT – INSTANT" at bounding box center [315, 541] width 383 height 30
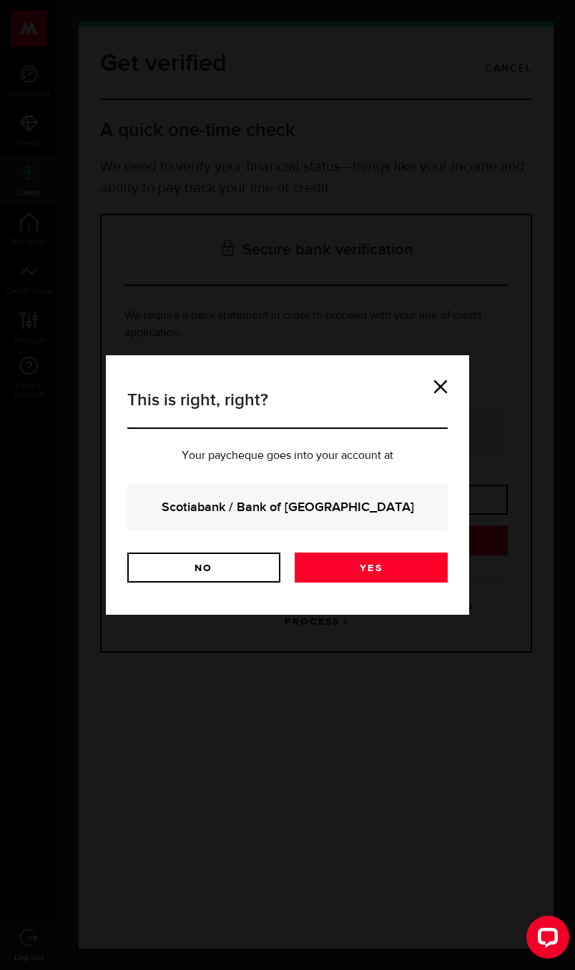
click at [436, 566] on link "Yes" at bounding box center [371, 568] width 153 height 30
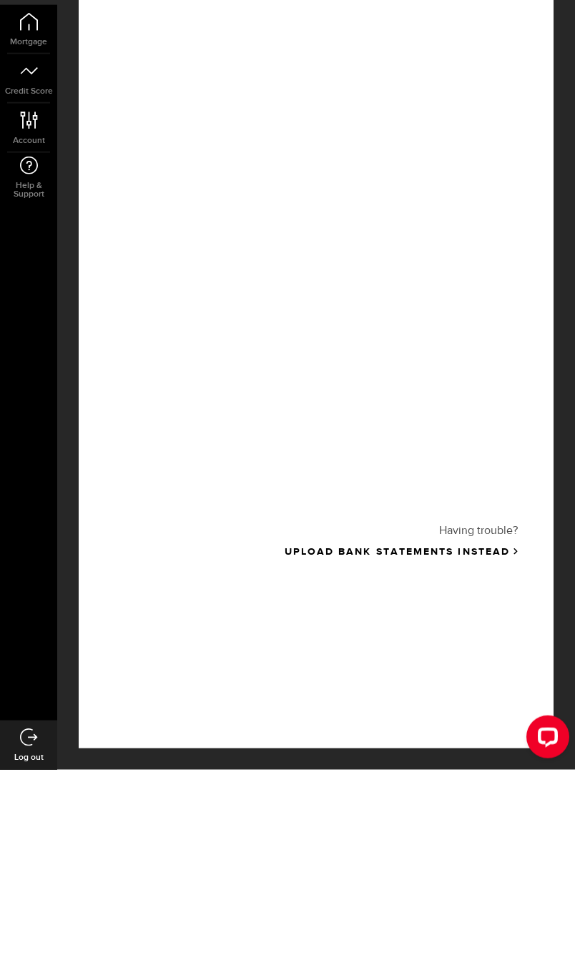
scroll to position [166, 0]
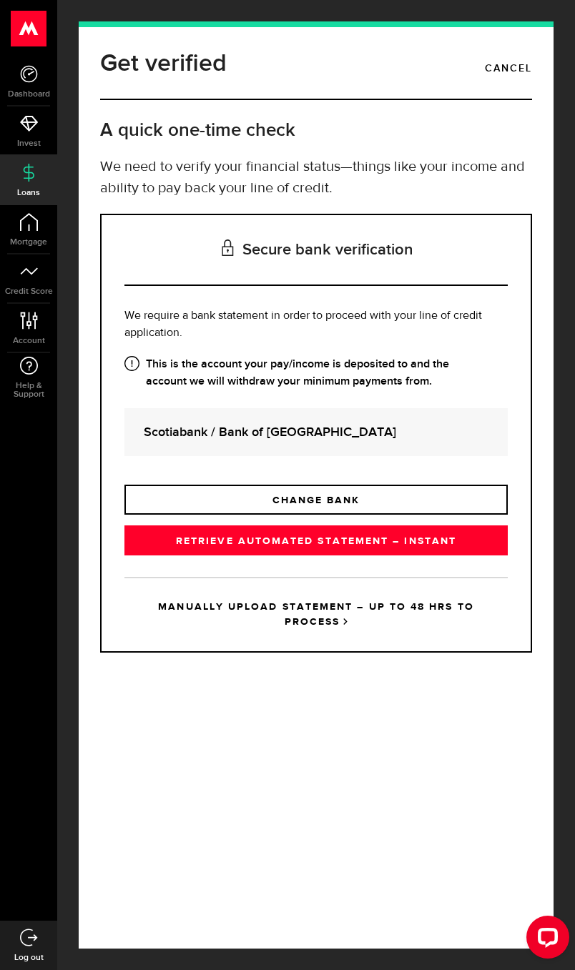
click at [430, 554] on link "RETRIEVE AUTOMATED STATEMENT – INSTANT" at bounding box center [315, 541] width 383 height 30
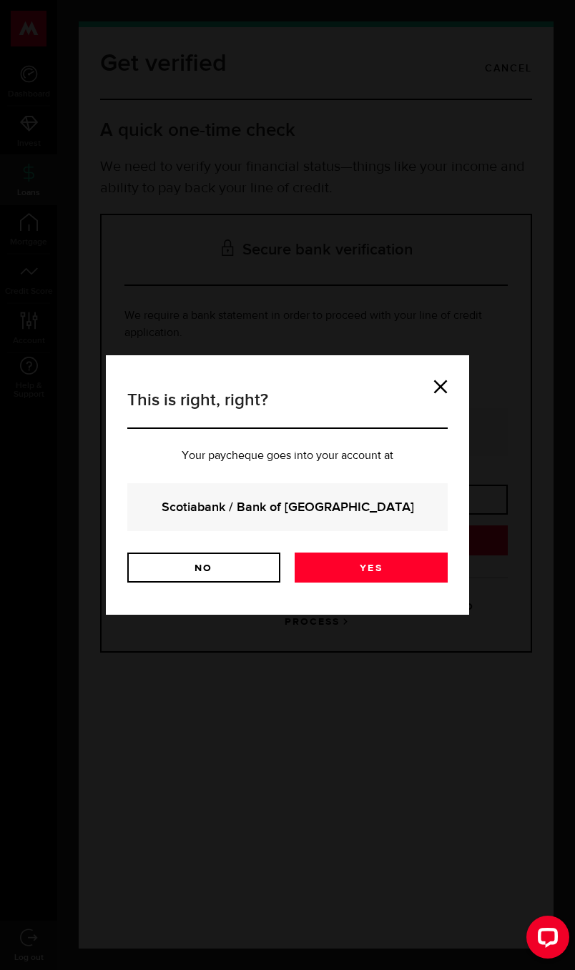
click at [434, 559] on link "Yes" at bounding box center [371, 568] width 153 height 30
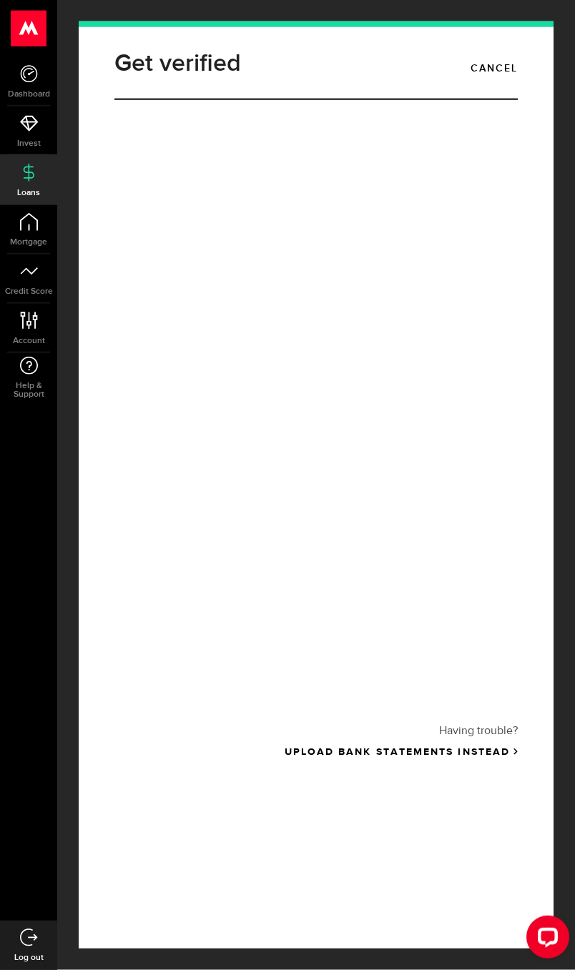
scroll to position [122, 0]
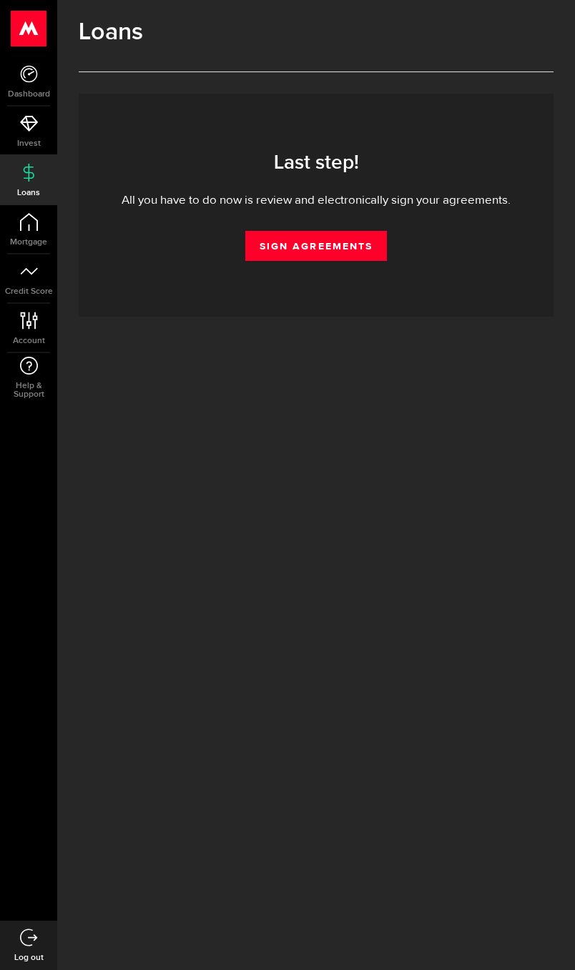
click at [353, 238] on link "Sign Agreements" at bounding box center [316, 246] width 142 height 30
